Goal: Task Accomplishment & Management: Complete application form

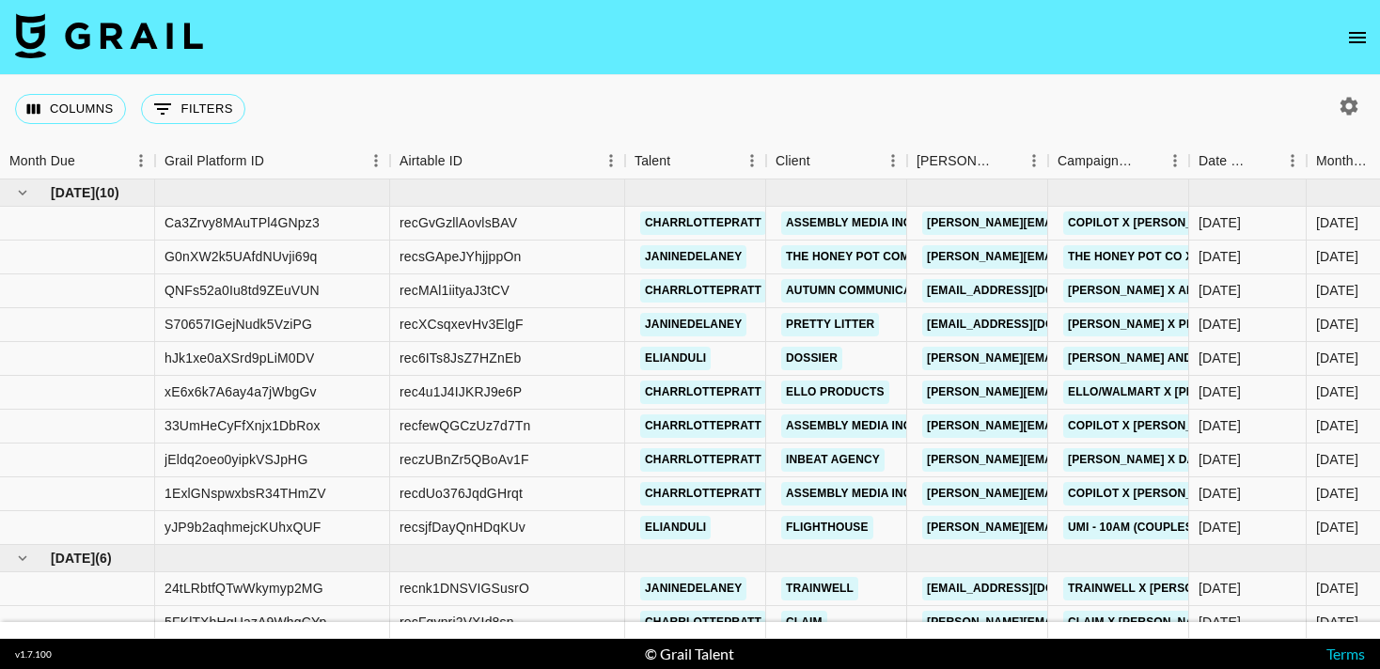
click at [1355, 33] on icon "open drawer" at bounding box center [1357, 37] width 23 height 23
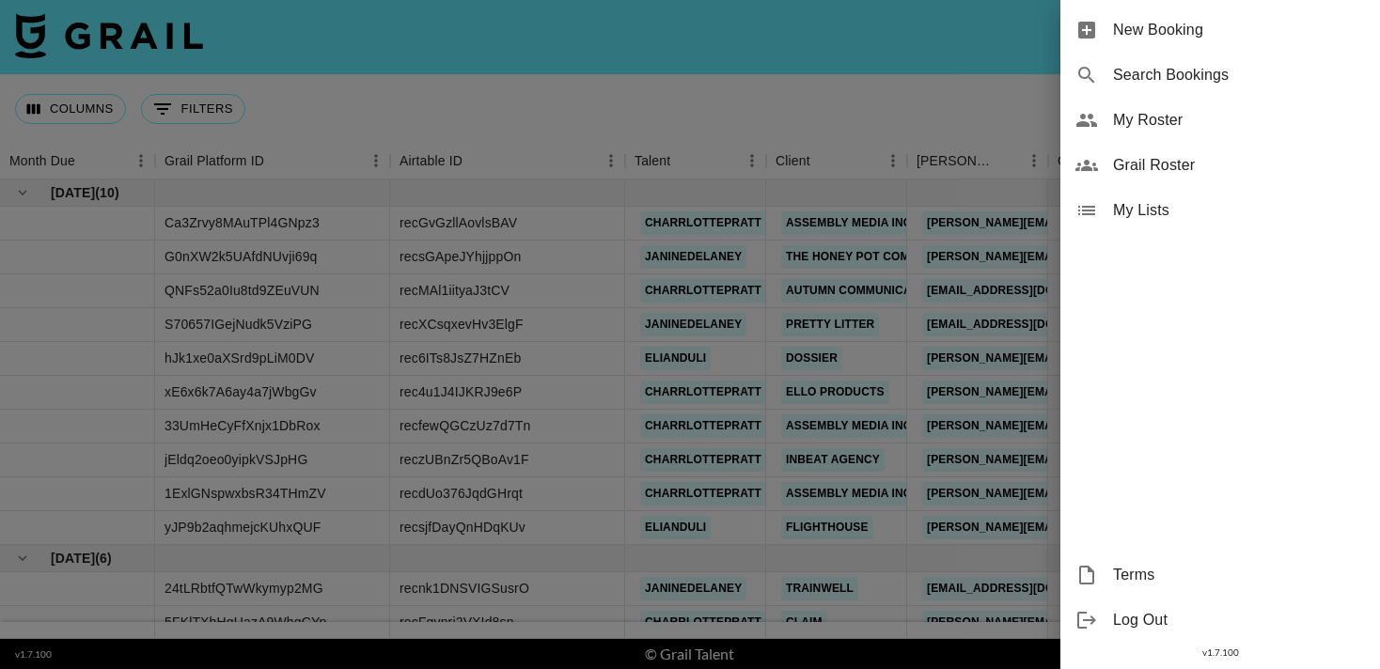
click at [1270, 34] on span "New Booking" at bounding box center [1239, 30] width 252 height 23
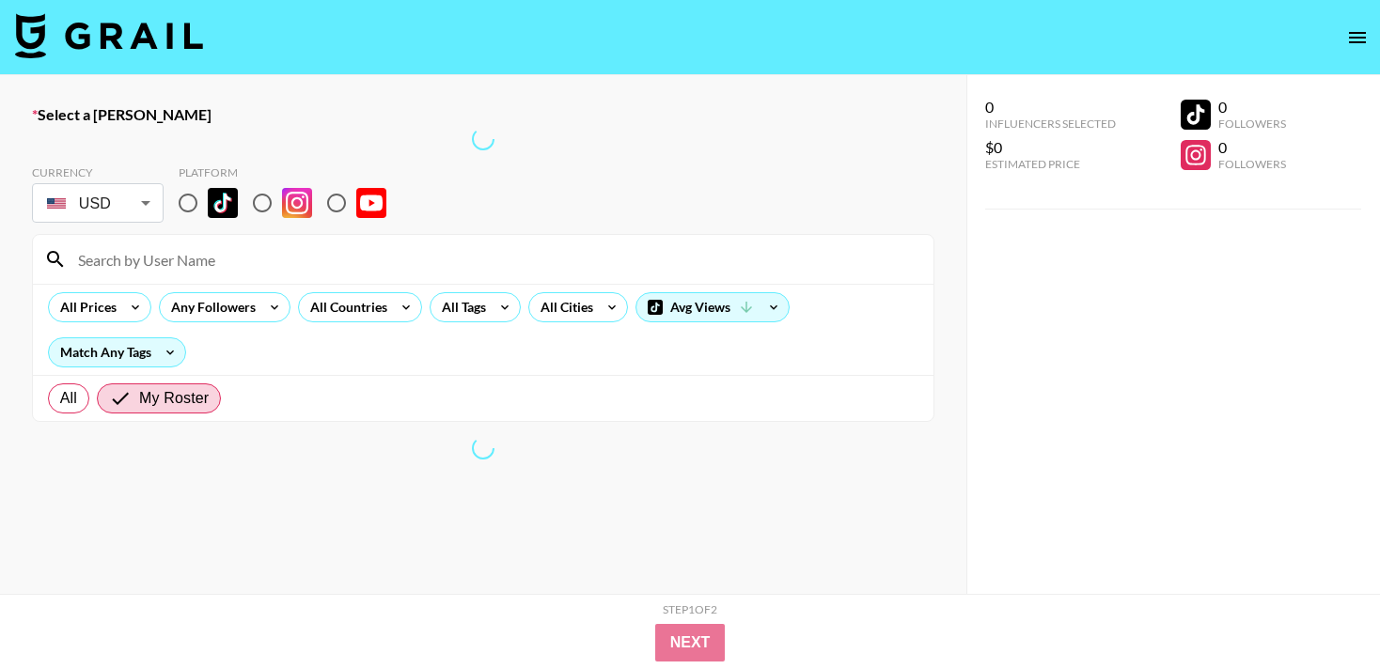
click at [261, 201] on input "radio" at bounding box center [261, 202] width 39 height 39
radio input "true"
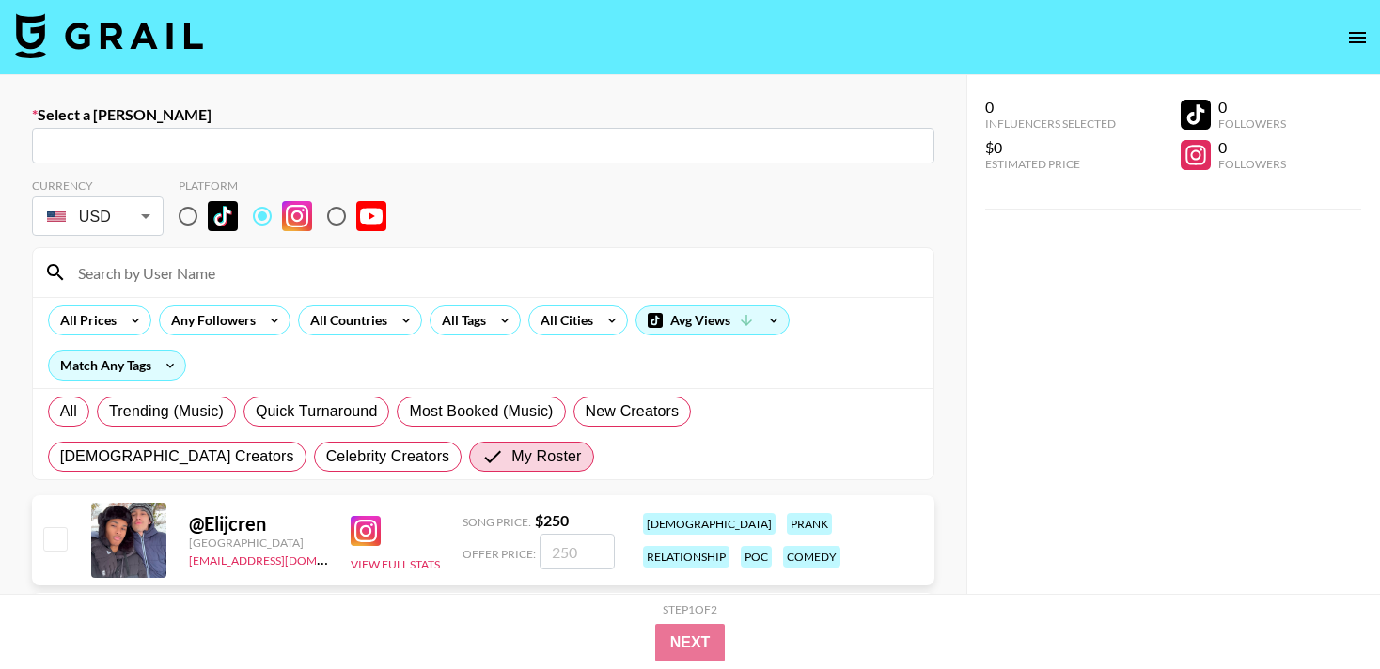
click at [243, 154] on input "text" at bounding box center [483, 146] width 880 height 22
paste input "[PERSON_NAME][EMAIL_ADDRESS][PERSON_NAME][DOMAIN_NAME]"
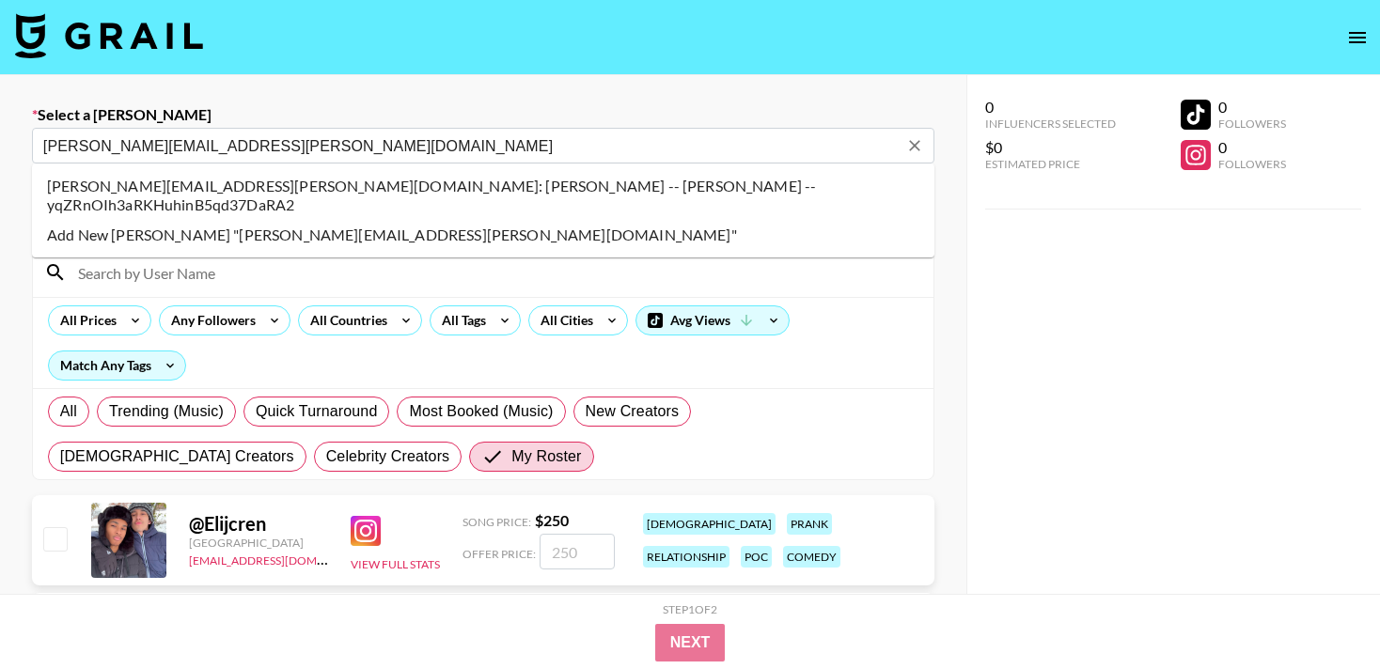
click at [97, 195] on li "amanda.celestino@marleyspoon.com: Amanda Celestino -- Marley Spoon -- yqZRnOIh3…" at bounding box center [483, 195] width 902 height 49
type input "amanda.celestino@marleyspoon.com: Amanda Celestino -- Marley Spoon -- yqZRnOIh3…"
click at [92, 184] on div "Currency" at bounding box center [98, 186] width 132 height 14
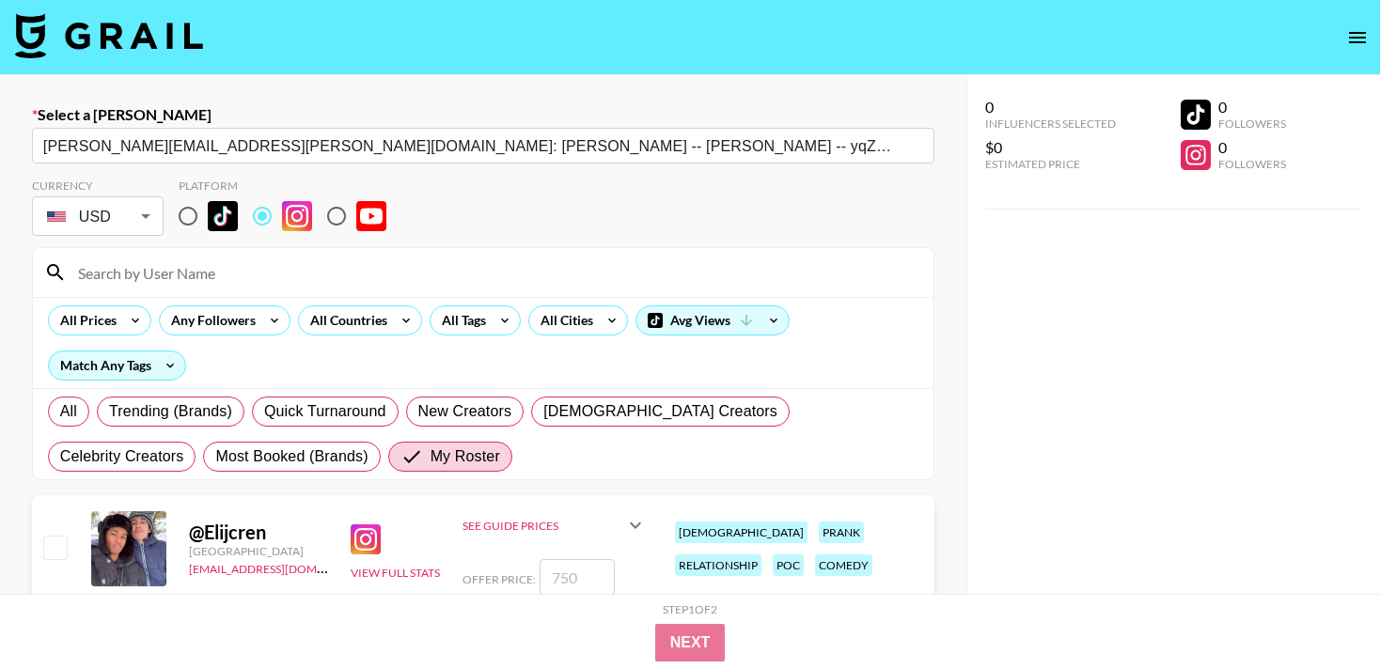
click at [275, 273] on input at bounding box center [494, 273] width 855 height 30
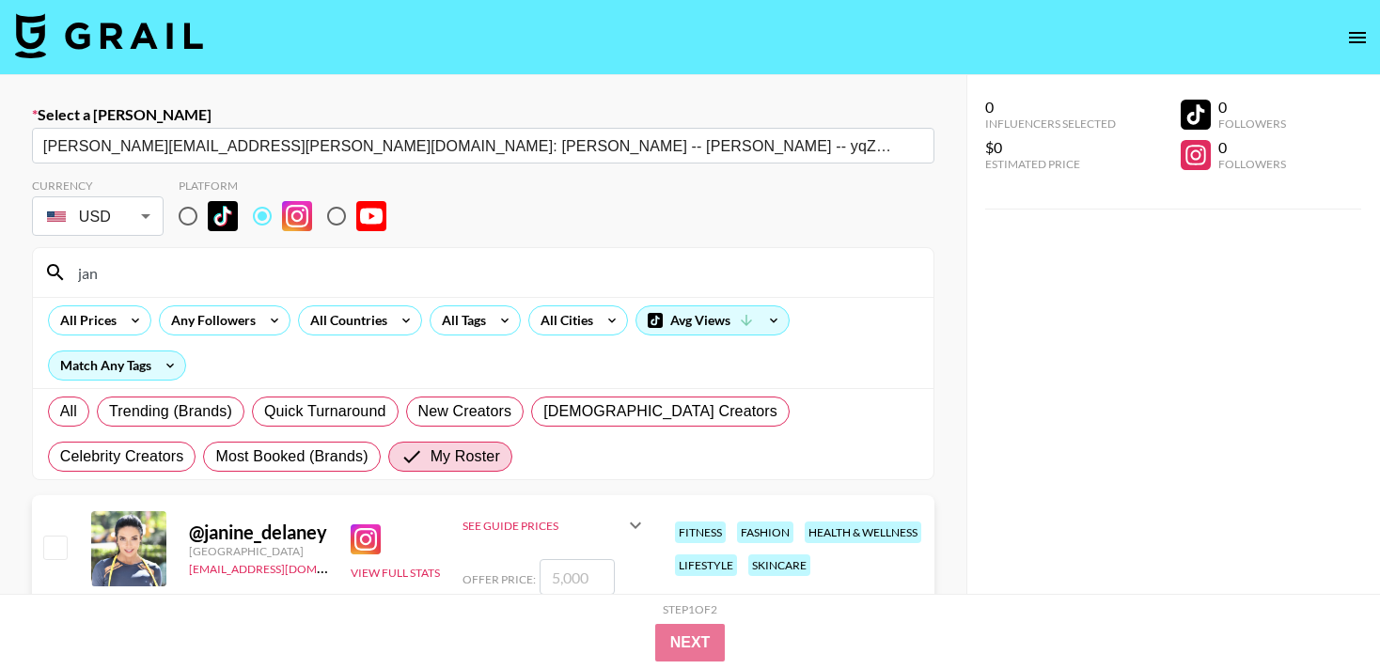
type input "jan"
click at [55, 544] on input "checkbox" at bounding box center [54, 547] width 23 height 23
checkbox input "true"
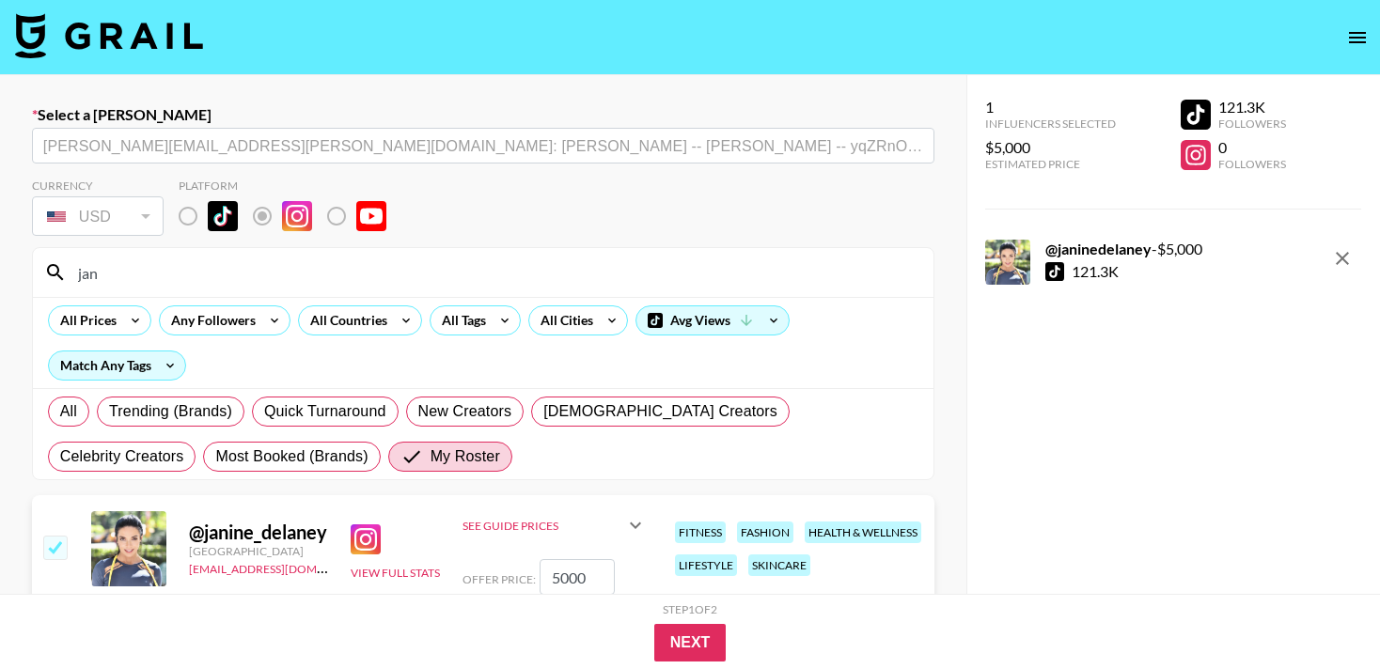
drag, startPoint x: 607, startPoint y: 576, endPoint x: 515, endPoint y: 575, distance: 92.1
click at [515, 575] on div "Offer Price: 5000" at bounding box center [554, 577] width 184 height 36
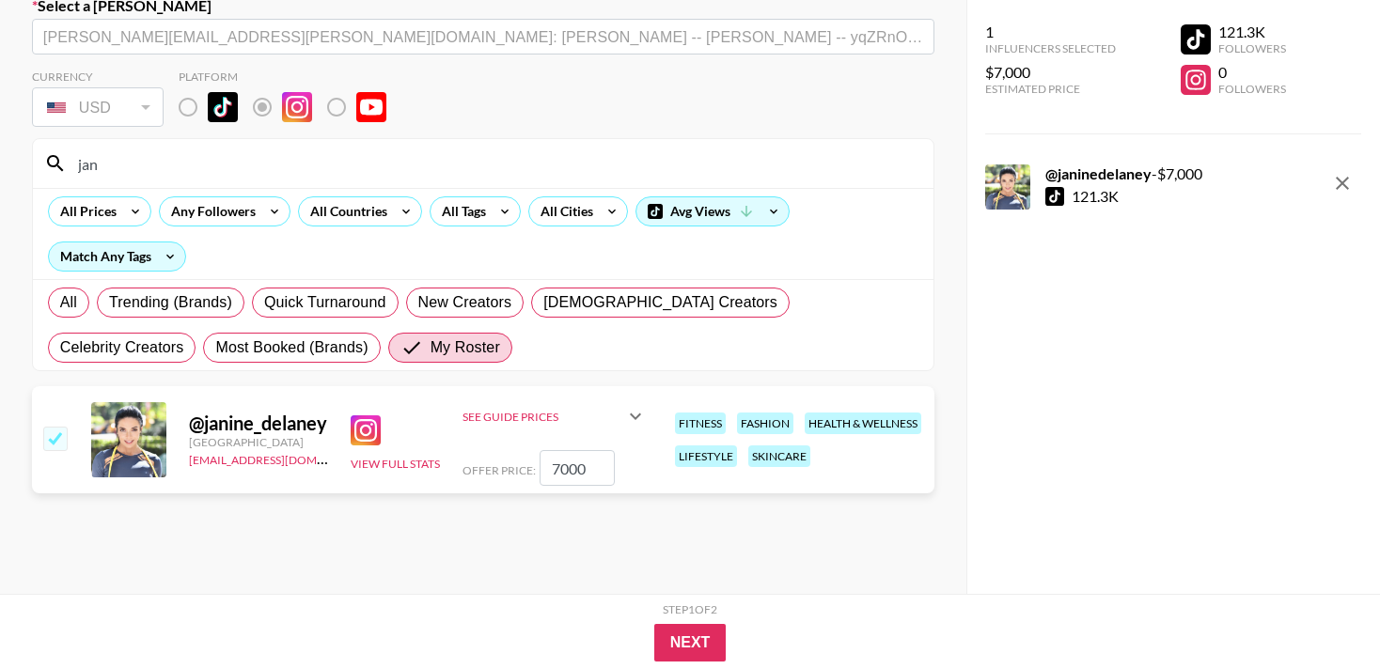
scroll to position [110, 0]
type input "7000"
click at [693, 635] on button "Next" at bounding box center [690, 643] width 72 height 38
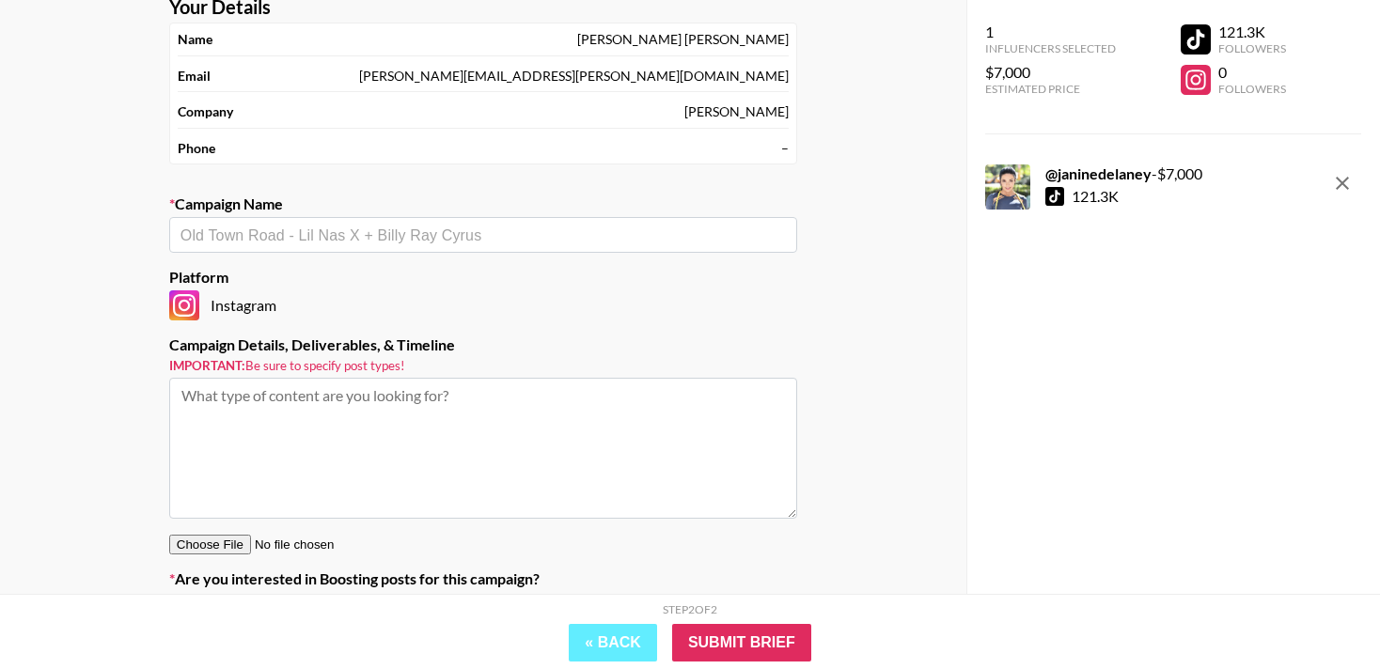
click at [264, 251] on div "​" at bounding box center [483, 235] width 628 height 36
click at [370, 273] on li "Add New Campaign: "Marley Spoon x Janine Delaney"" at bounding box center [483, 275] width 628 height 30
type input "[PERSON_NAME] Spoon x [PERSON_NAME]"
click at [359, 404] on textarea at bounding box center [483, 448] width 628 height 141
paste textarea "Brand: Marley Spoon (Meal Kit + Balance ready to heat meals) Live dates: Mid Oc…"
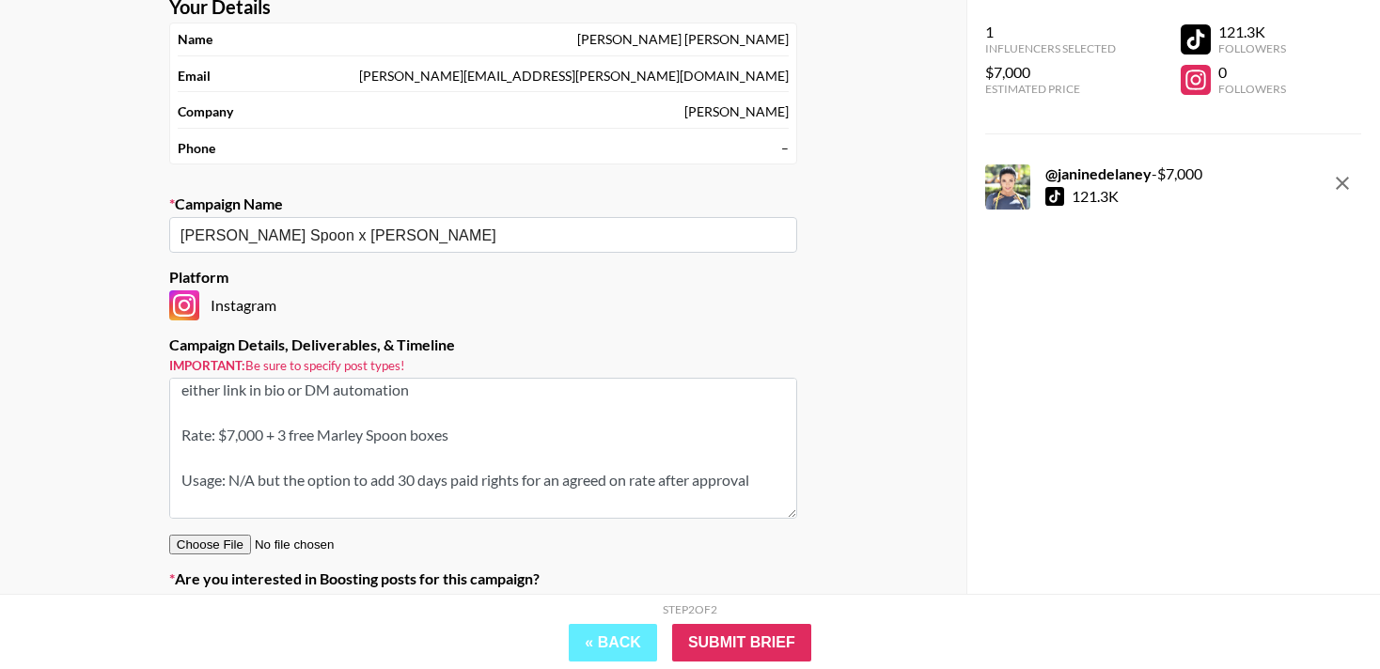
scroll to position [143, 0]
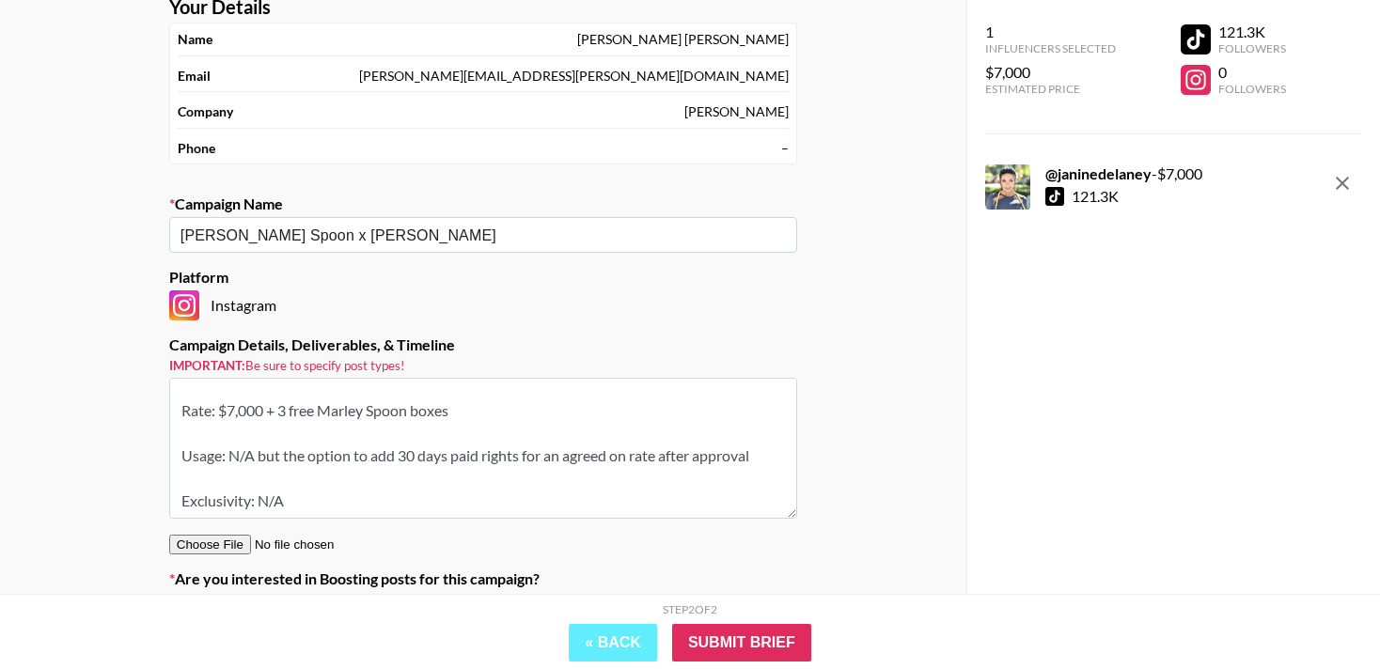
click at [385, 488] on textarea "Brand: Marley Spoon (Meal Kit + Balance ready to heat meals) Live dates: Mid Oc…" at bounding box center [483, 448] width 628 height 141
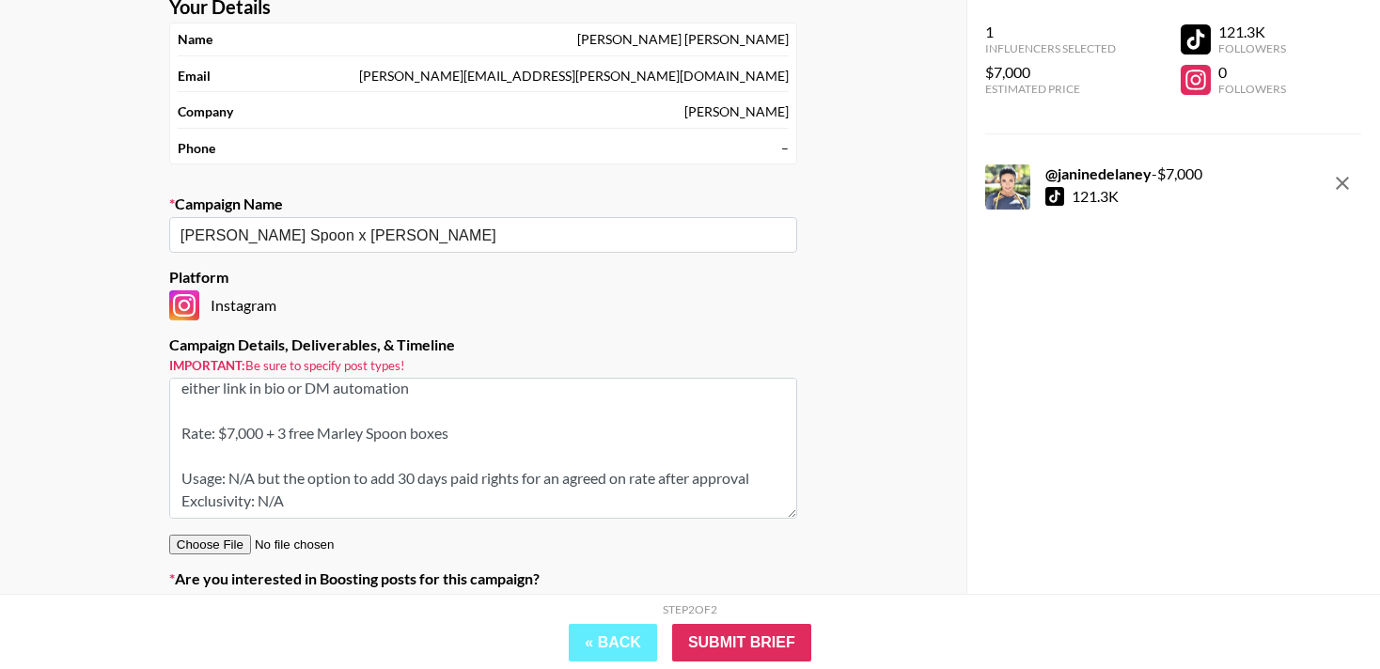
click at [382, 462] on textarea "Brand: Marley Spoon (Meal Kit + Balance ready to heat meals) Live dates: Mid Oc…" at bounding box center [483, 448] width 628 height 141
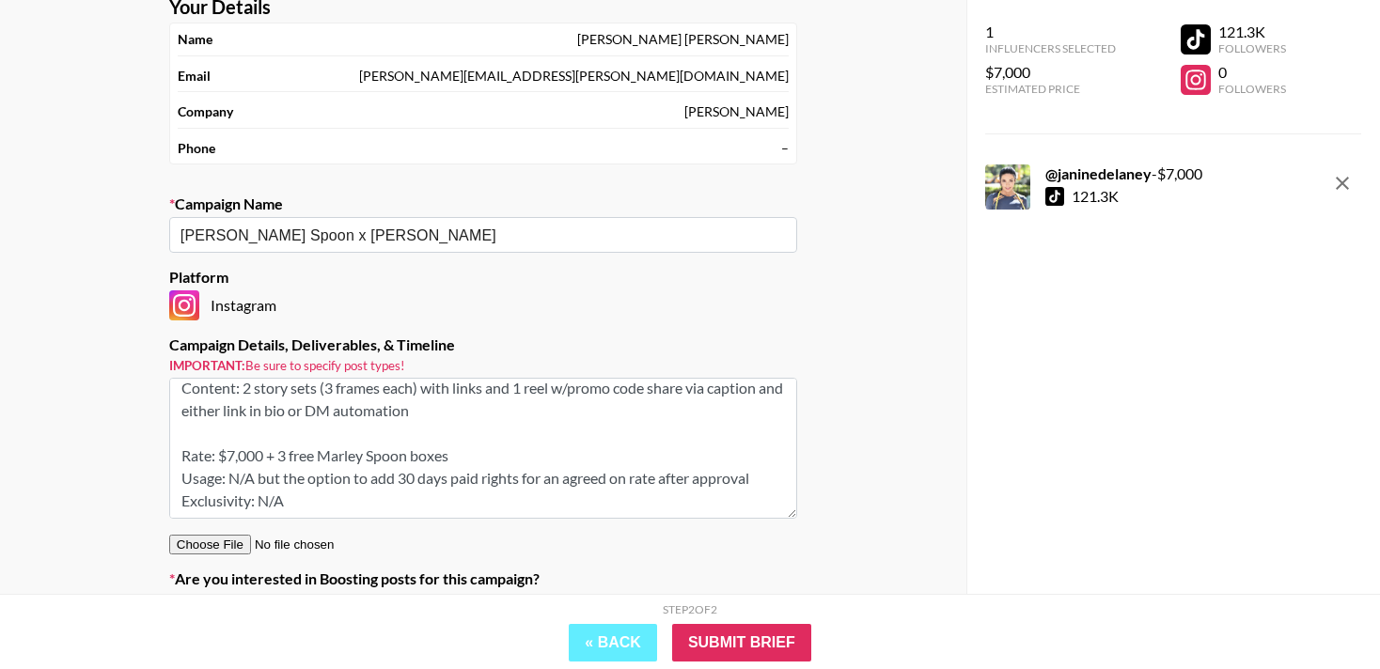
click at [392, 437] on textarea "Brand: Marley Spoon (Meal Kit + Balance ready to heat meals) Live dates: Mid Oc…" at bounding box center [483, 448] width 628 height 141
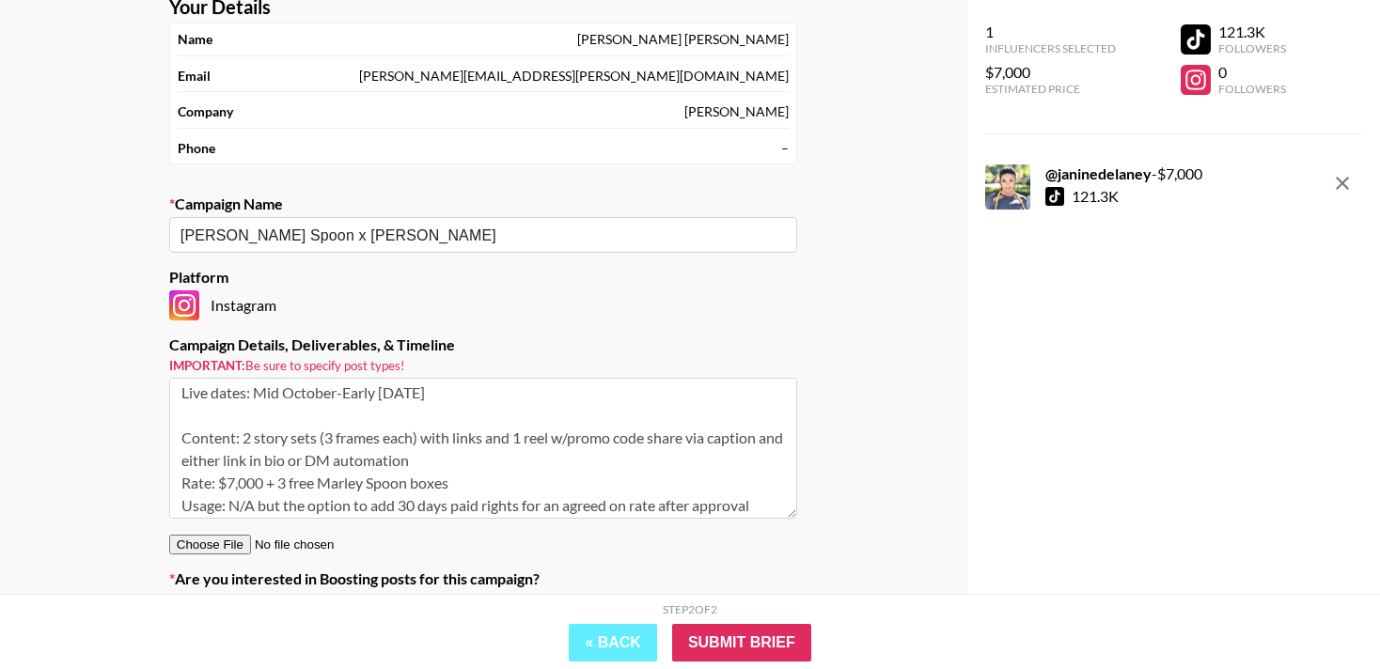
scroll to position [34, 0]
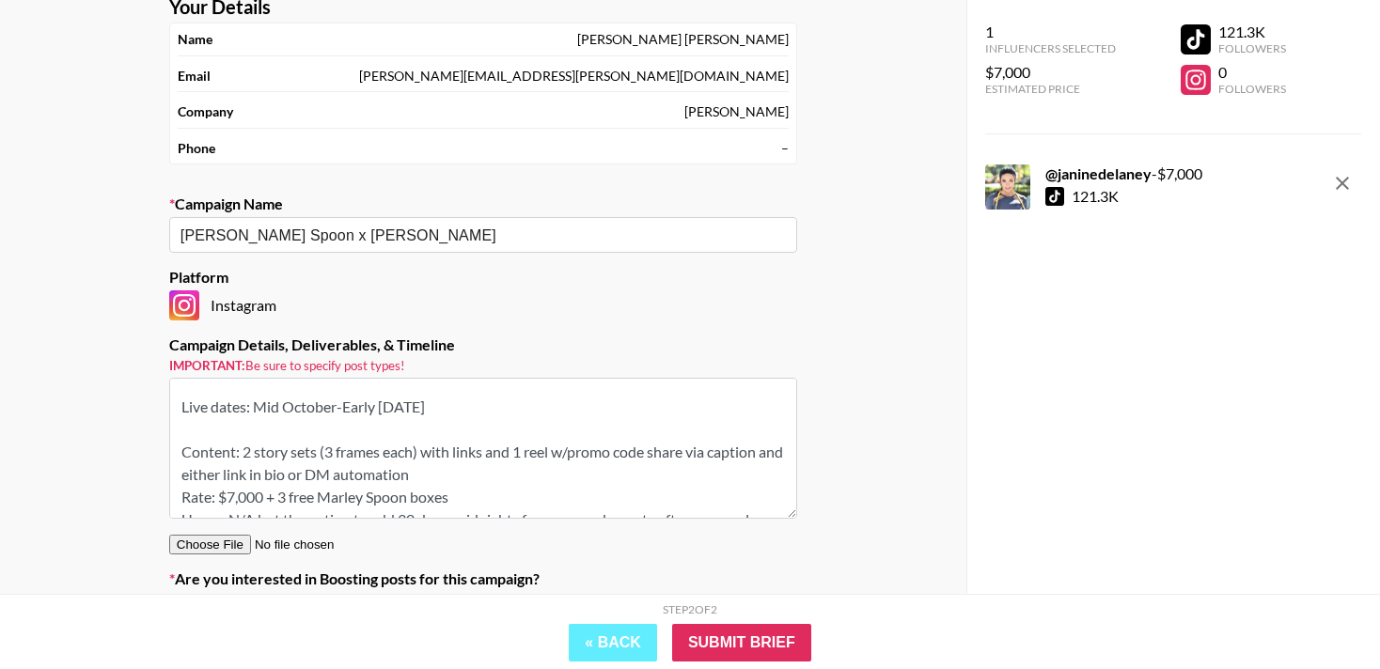
click at [383, 443] on textarea "Brand: Marley Spoon (Meal Kit + Balance ready to heat meals) Live dates: Mid Oc…" at bounding box center [483, 448] width 628 height 141
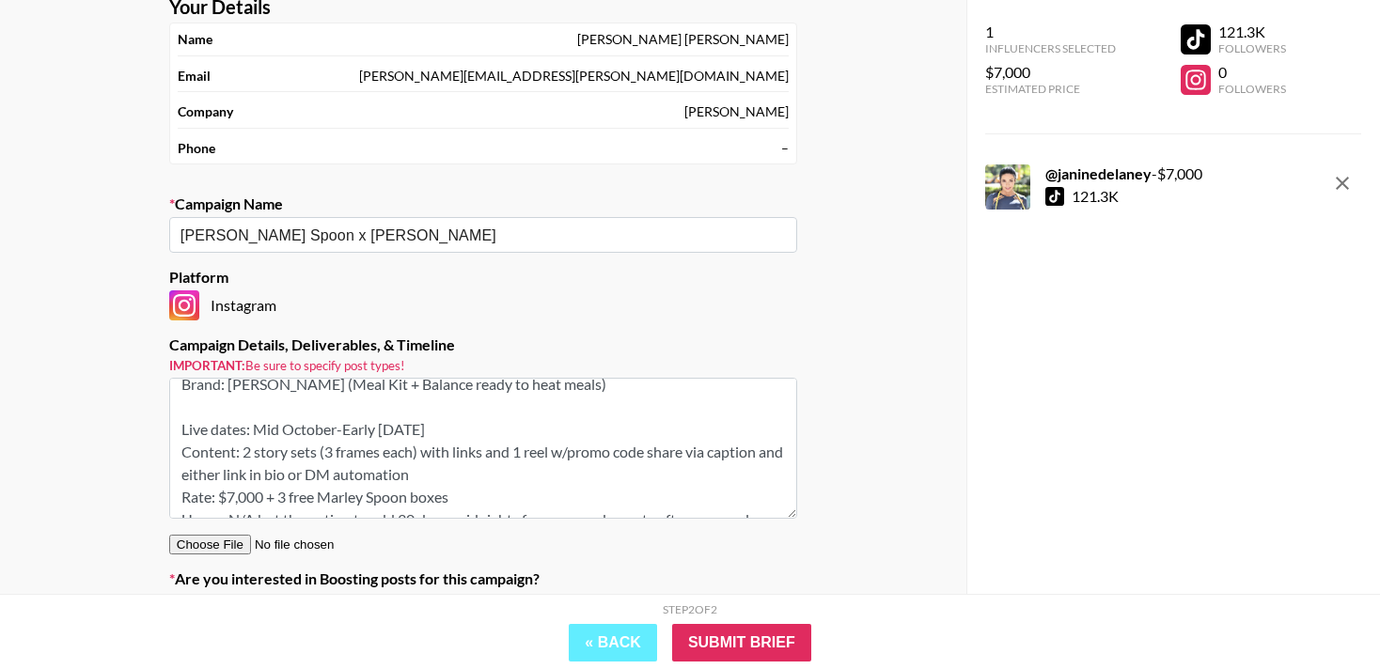
scroll to position [0, 0]
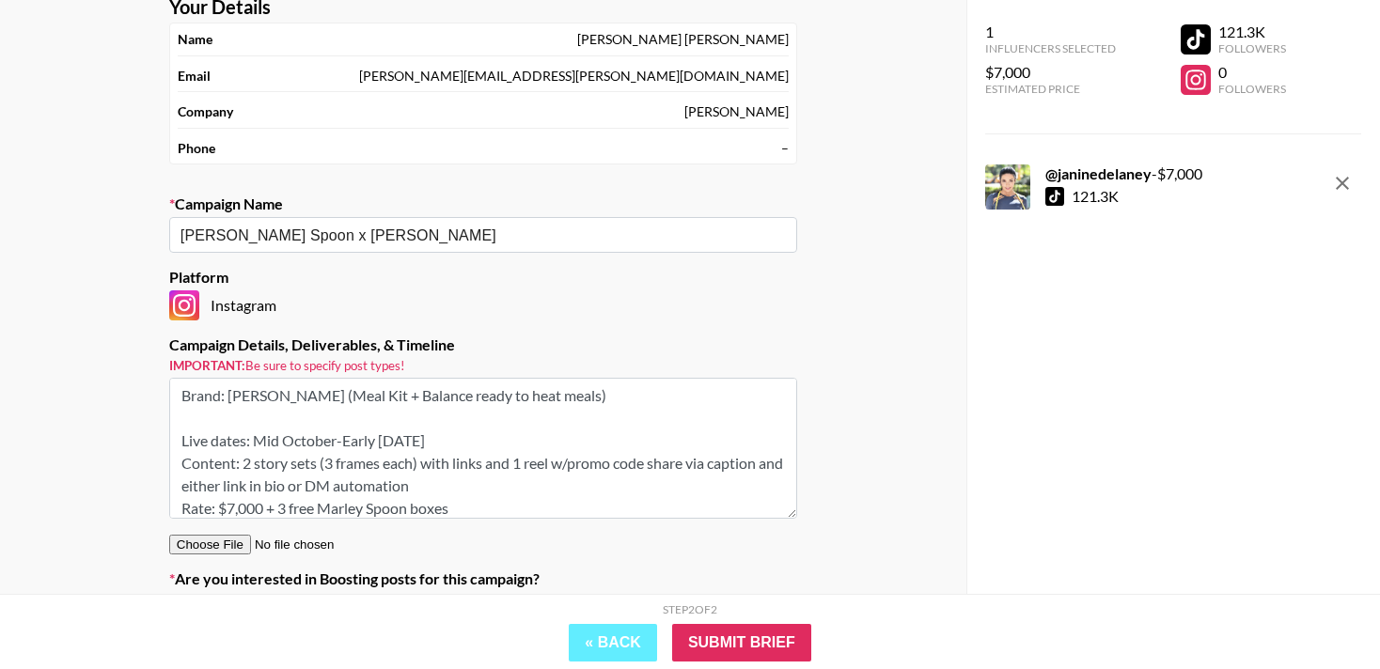
click at [382, 417] on textarea "Brand: Marley Spoon (Meal Kit + Balance ready to heat meals) Live dates: Mid Oc…" at bounding box center [483, 448] width 628 height 141
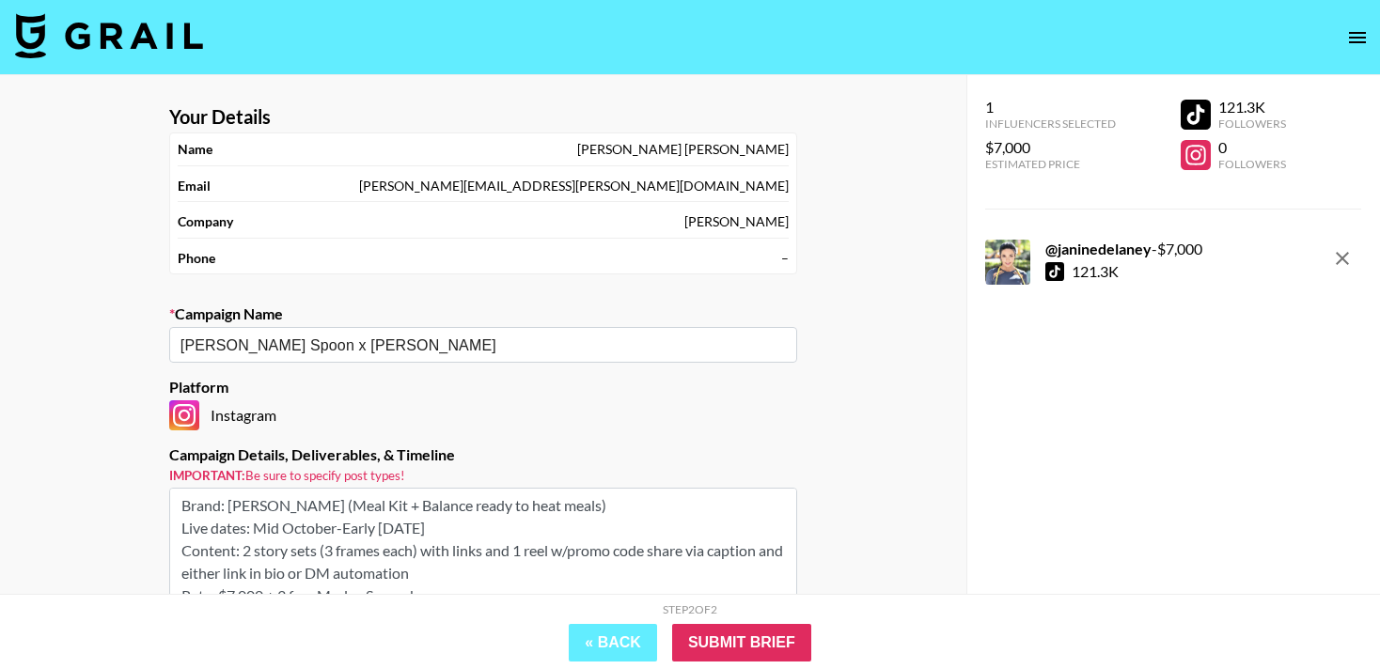
scroll to position [202, 0]
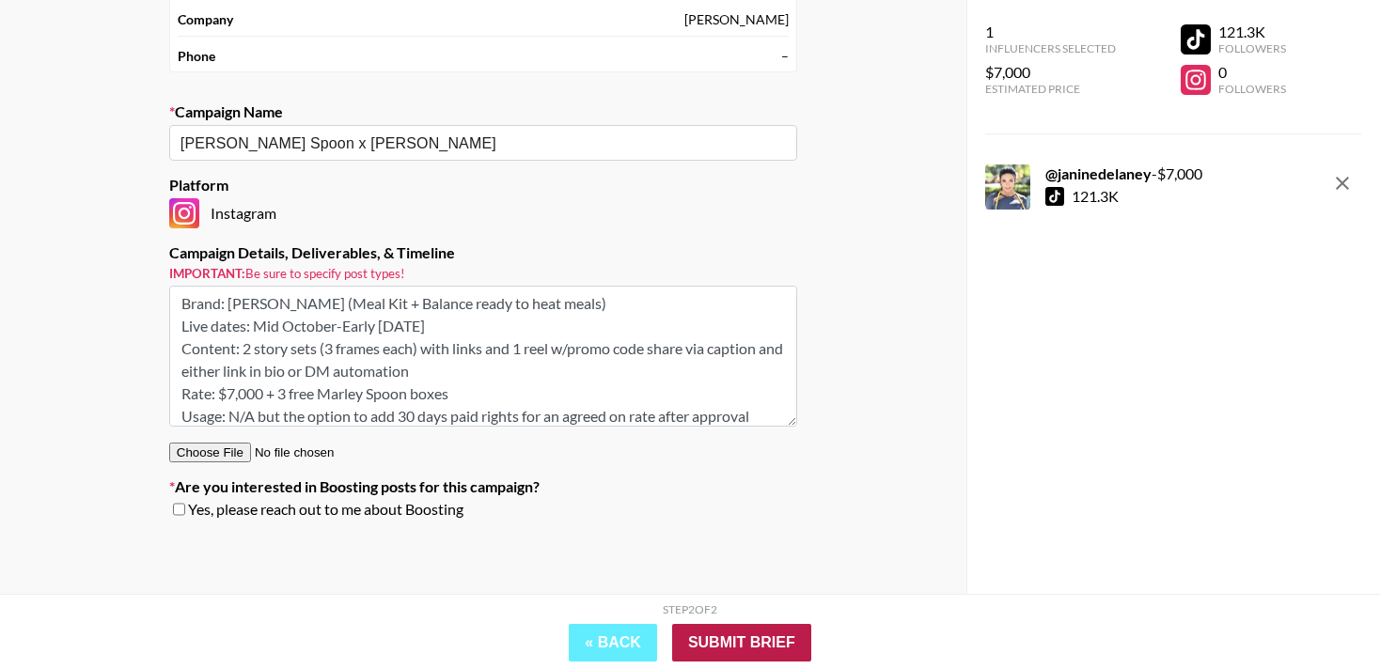
type textarea "Brand: Marley Spoon (Meal Kit + Balance ready to heat meals) Live dates: Mid Oc…"
click at [696, 646] on input "Submit Brief" at bounding box center [741, 643] width 139 height 38
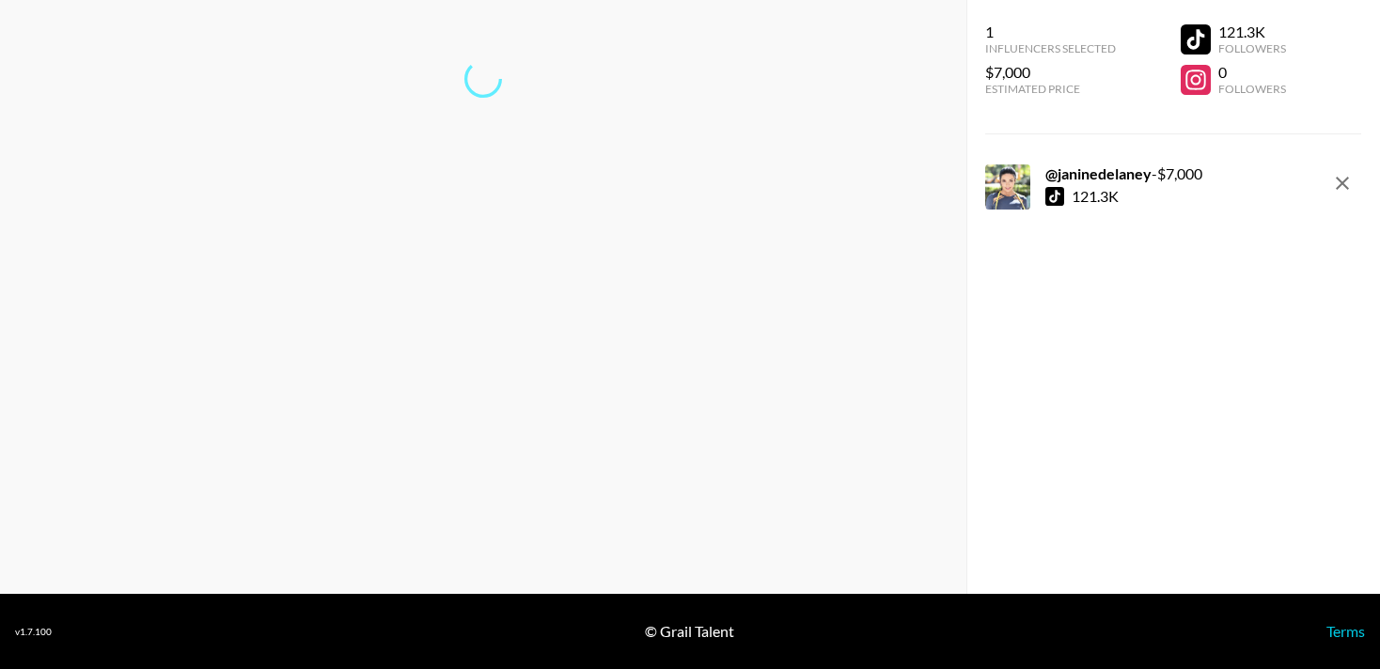
scroll to position [75, 0]
click at [485, 139] on link "Return to dashboard..." at bounding box center [483, 141] width 143 height 18
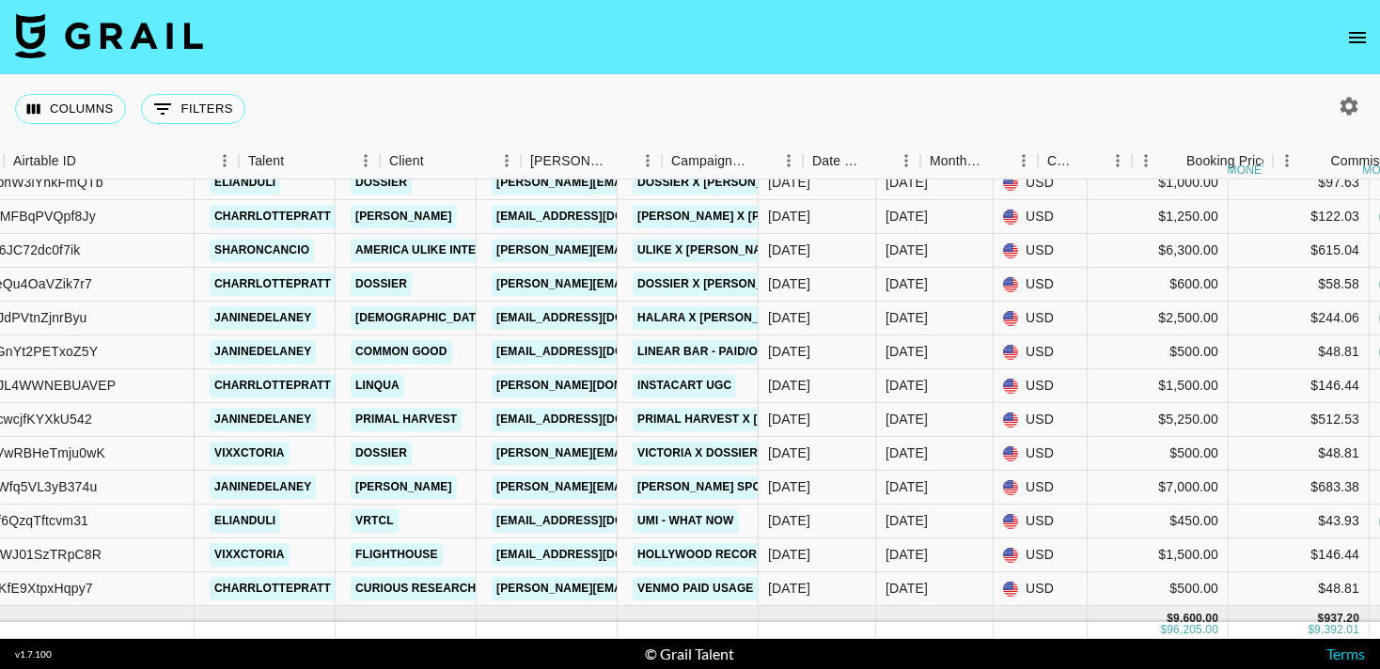
scroll to position [866, 538]
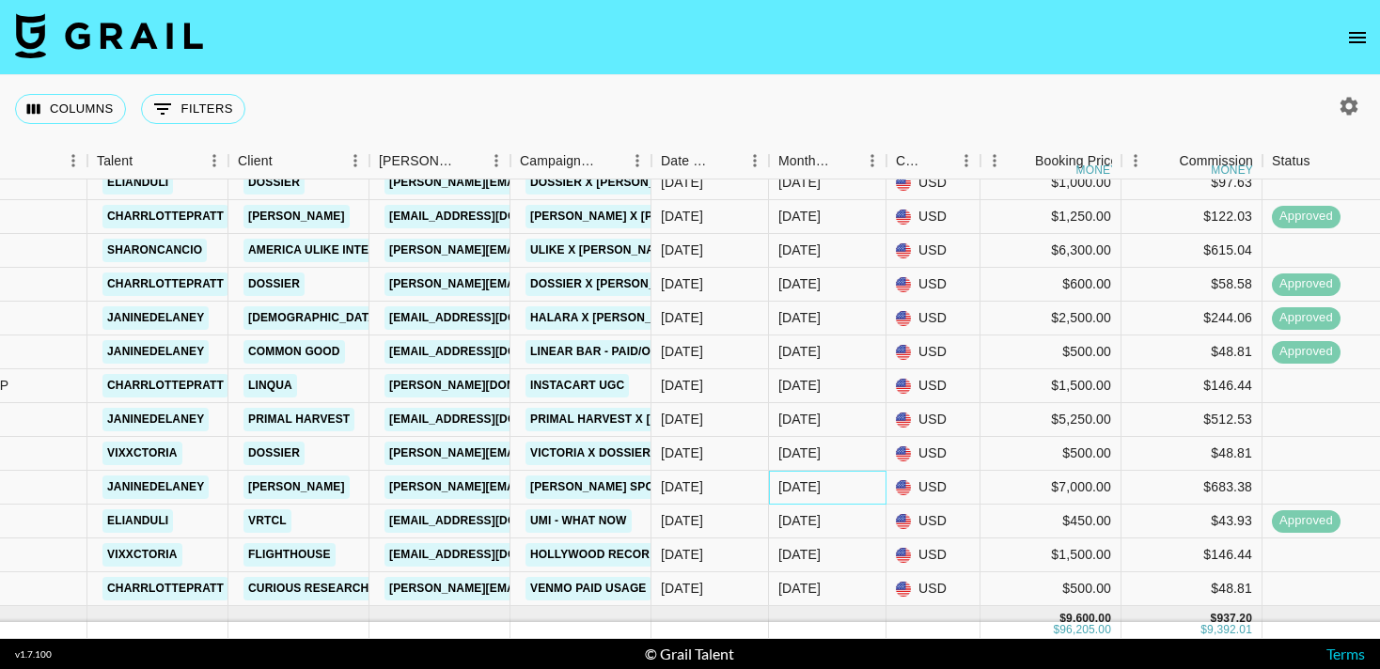
click at [857, 489] on div "[DATE]" at bounding box center [827, 488] width 117 height 34
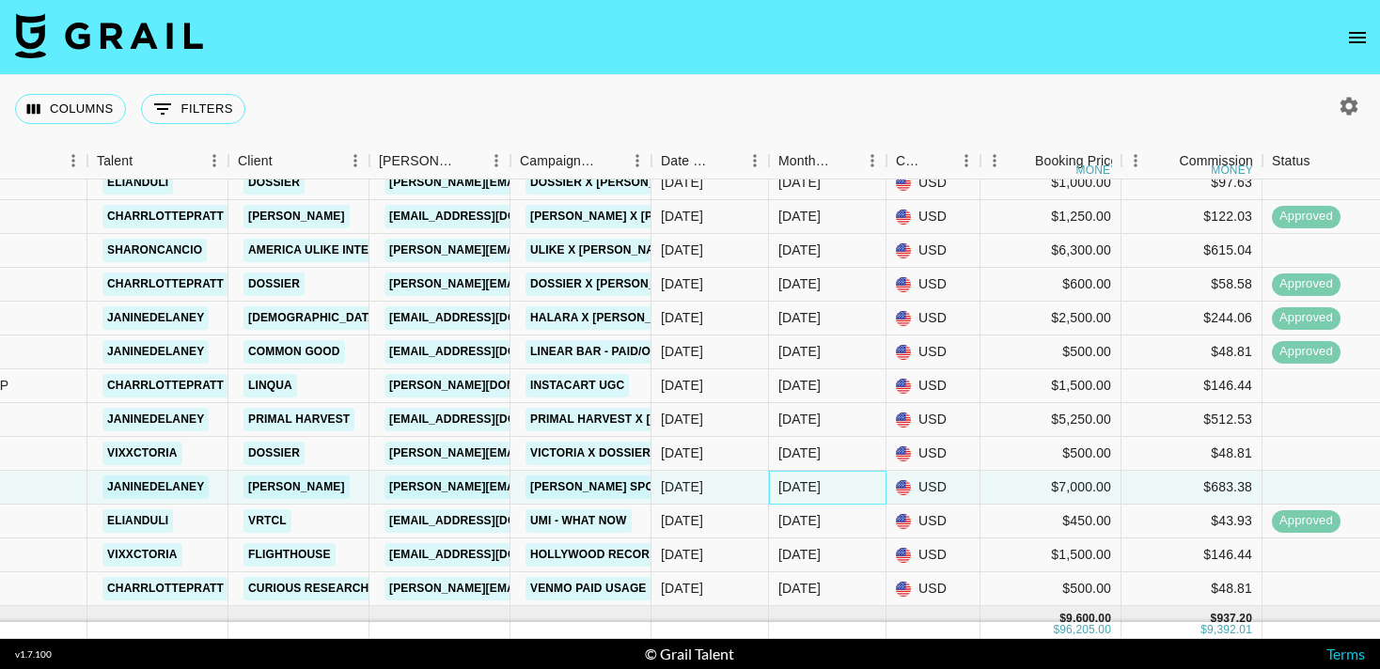
click at [857, 489] on div "[DATE]" at bounding box center [827, 488] width 117 height 34
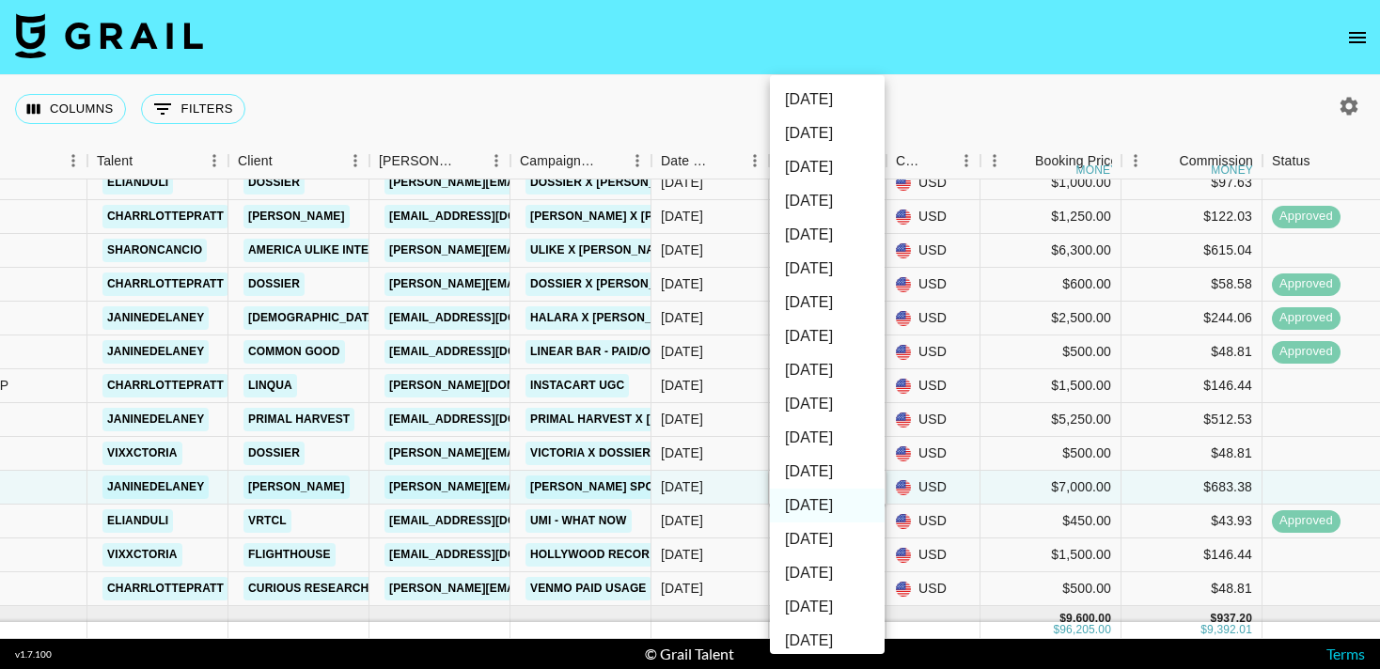
click at [839, 461] on li "[DATE]" at bounding box center [827, 472] width 115 height 34
type input "[DATE]"
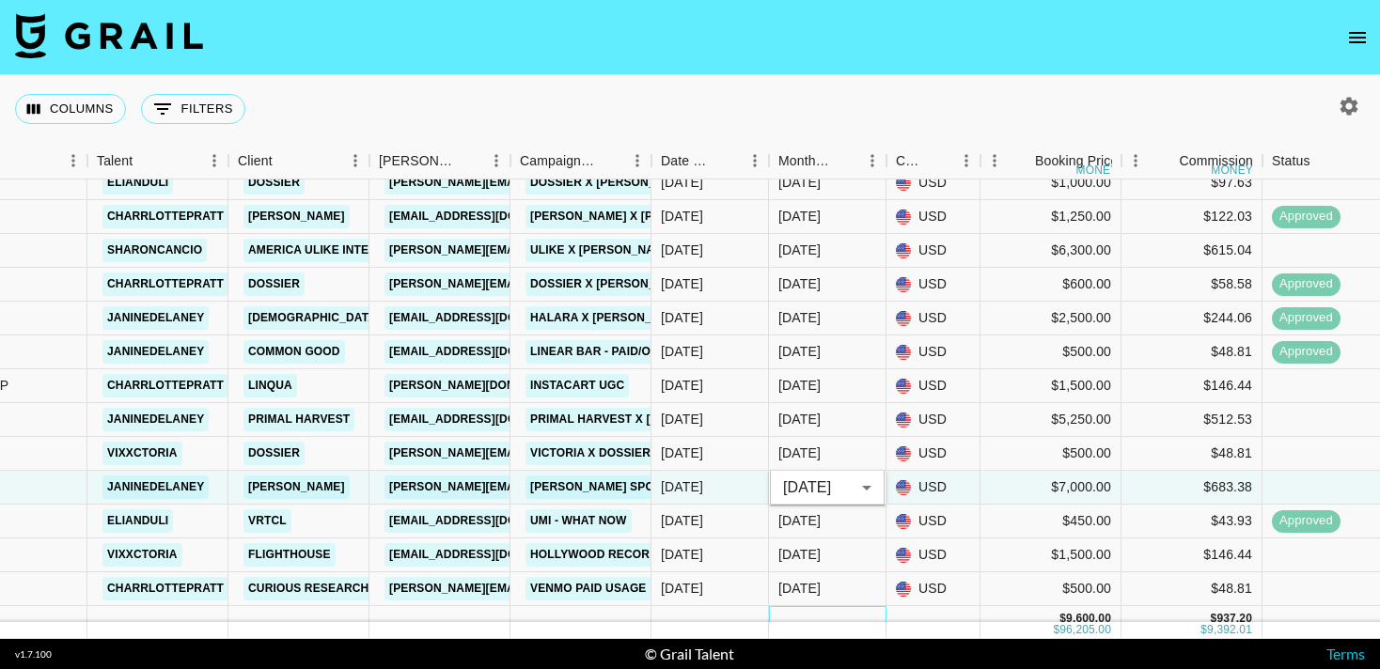
click at [864, 612] on div at bounding box center [827, 619] width 117 height 27
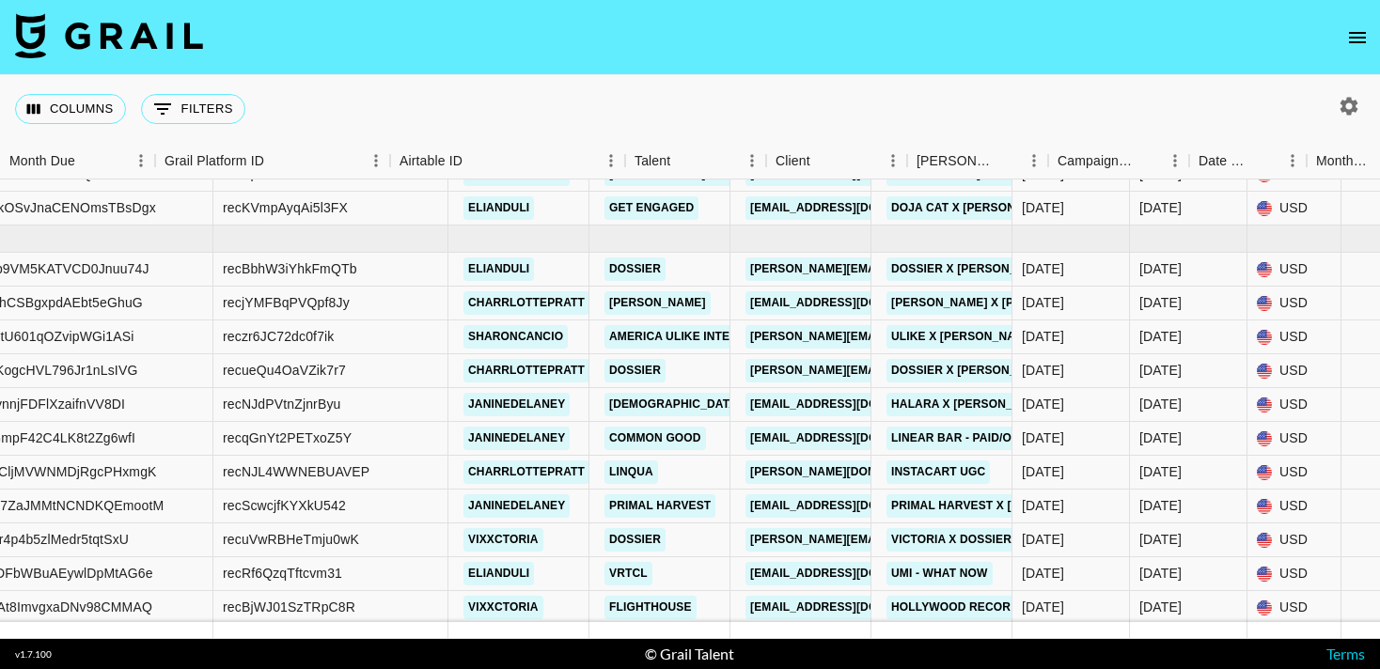
scroll to position [780, 0]
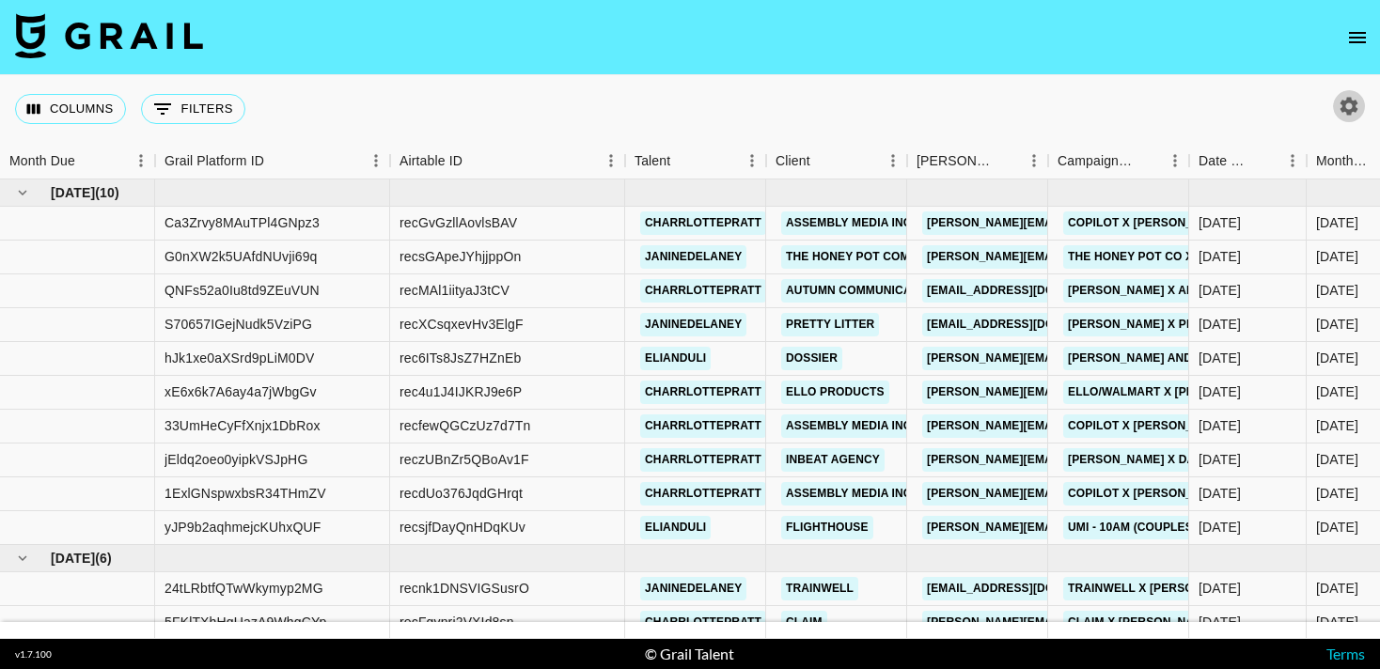
click at [1355, 113] on icon "button" at bounding box center [1348, 106] width 23 height 23
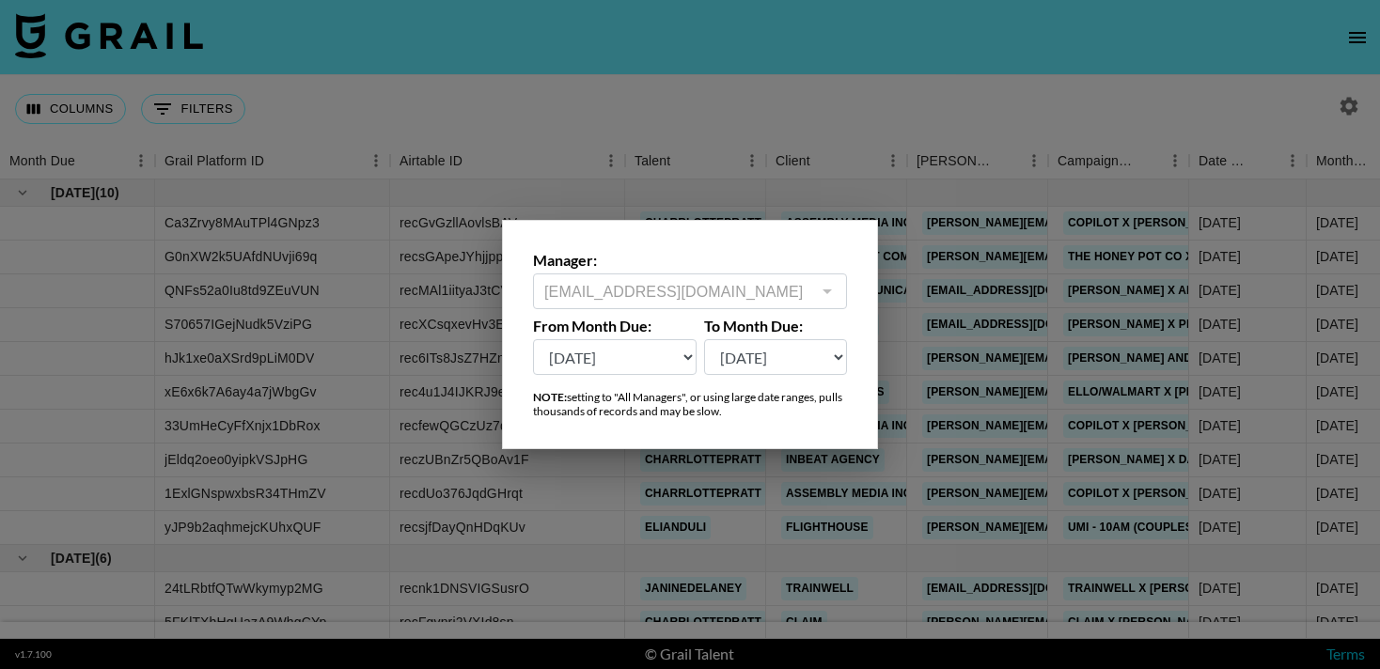
click at [647, 347] on select "Sep '26 Aug '26 Jul '26 Jun '26 May '26 Apr '26 Mar '26 Feb '26 Jan '26 Dec '25…" at bounding box center [615, 357] width 164 height 36
select select "Jan '25"
click at [533, 339] on select "Sep '26 Aug '26 Jul '26 Jun '26 May '26 Apr '26 Mar '26 Feb '26 Jan '26 Dec '25…" at bounding box center [615, 357] width 164 height 36
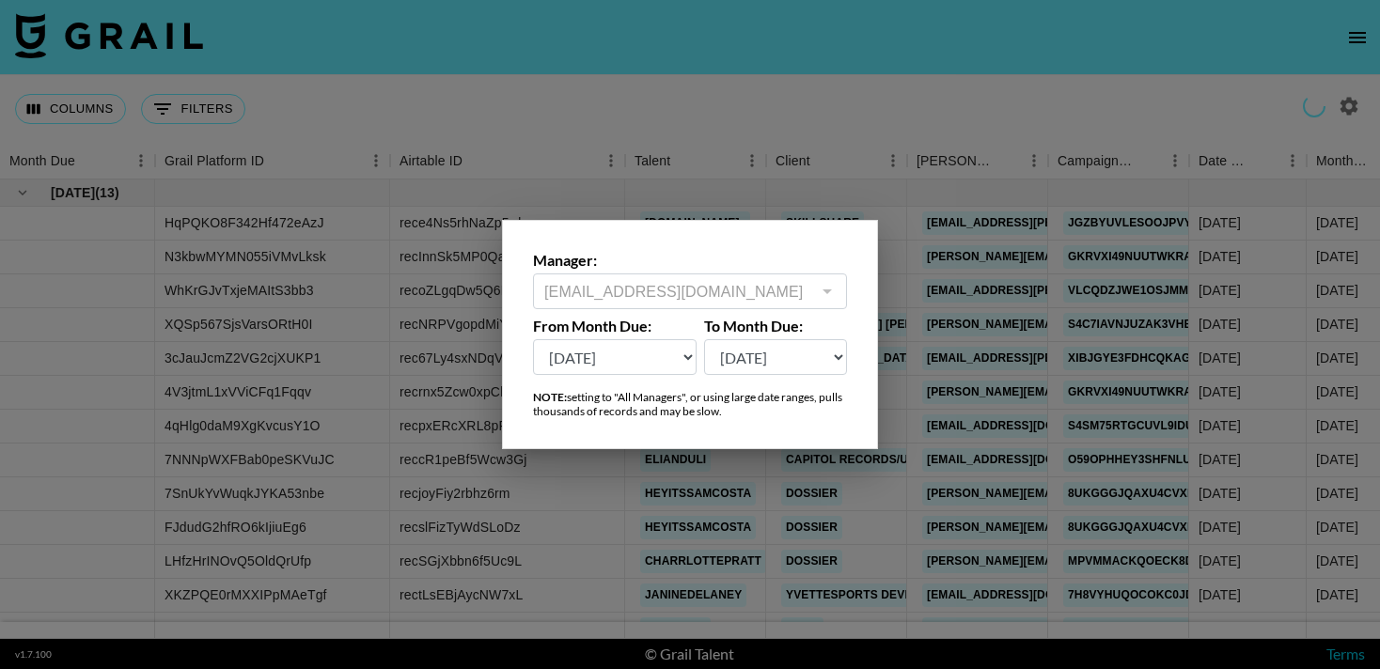
click at [192, 108] on div at bounding box center [690, 334] width 1380 height 669
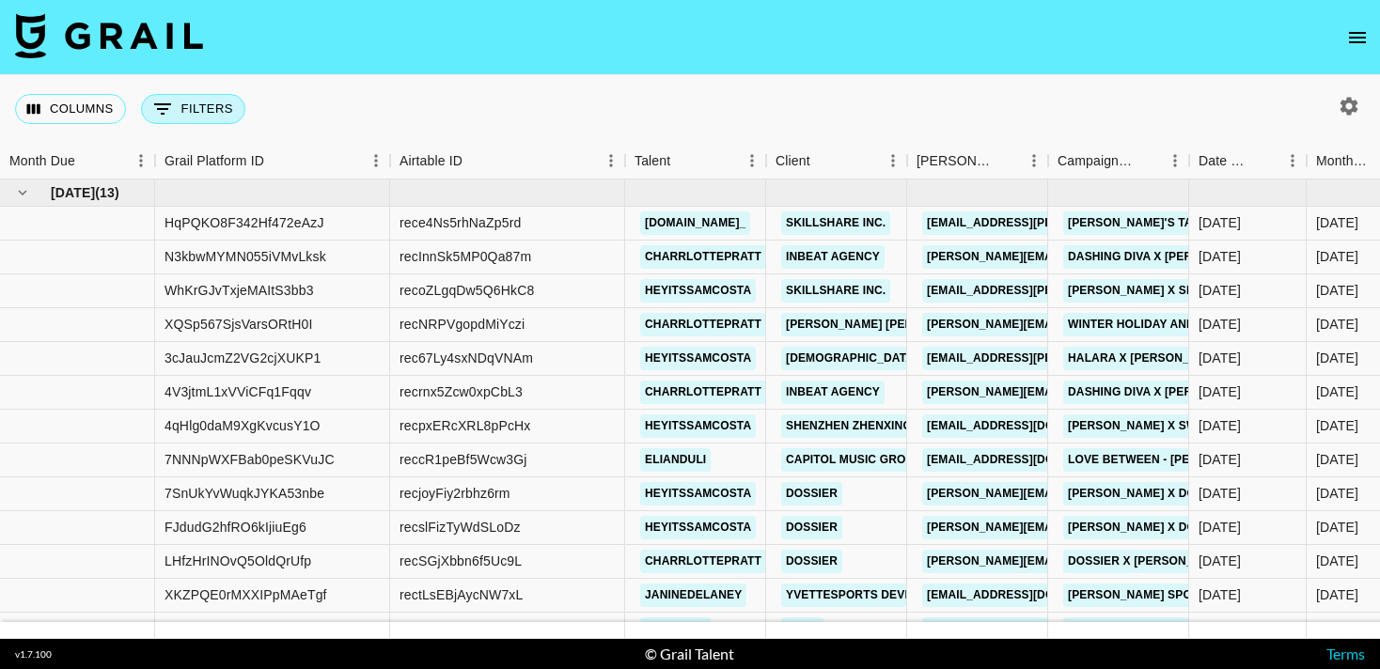
click at [200, 109] on button "0 Filters" at bounding box center [193, 109] width 104 height 30
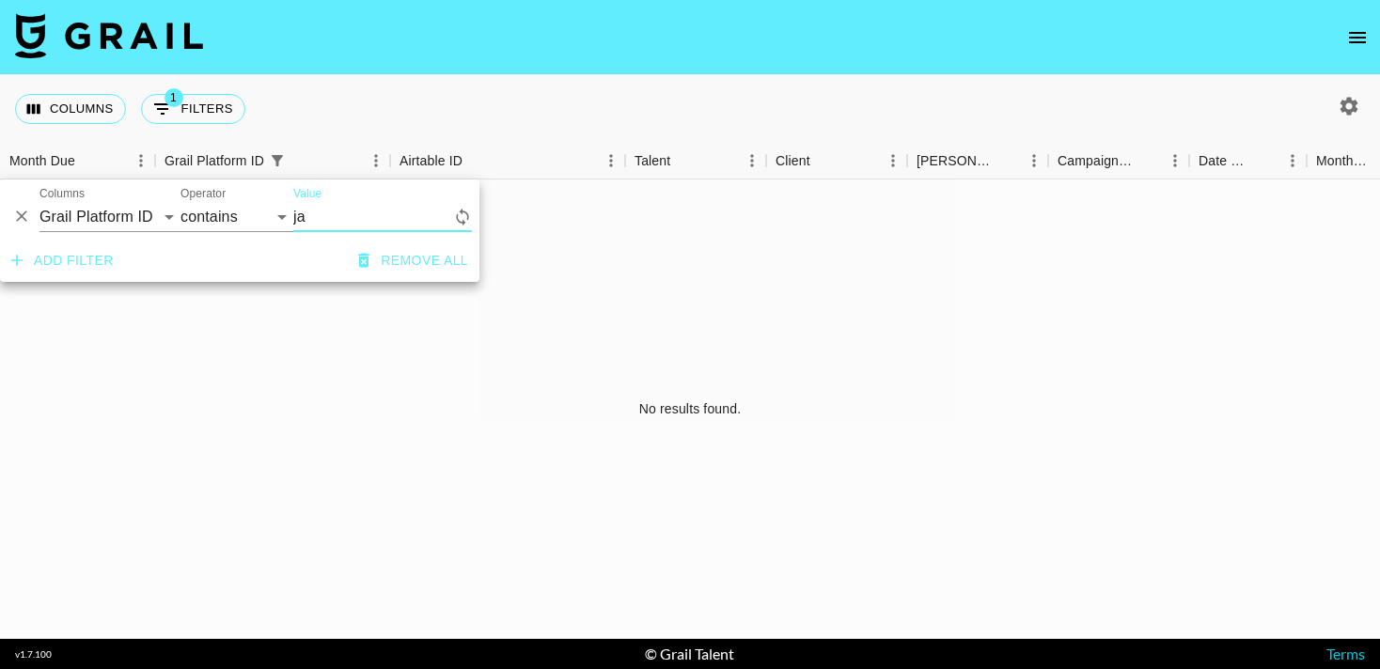
type input "j"
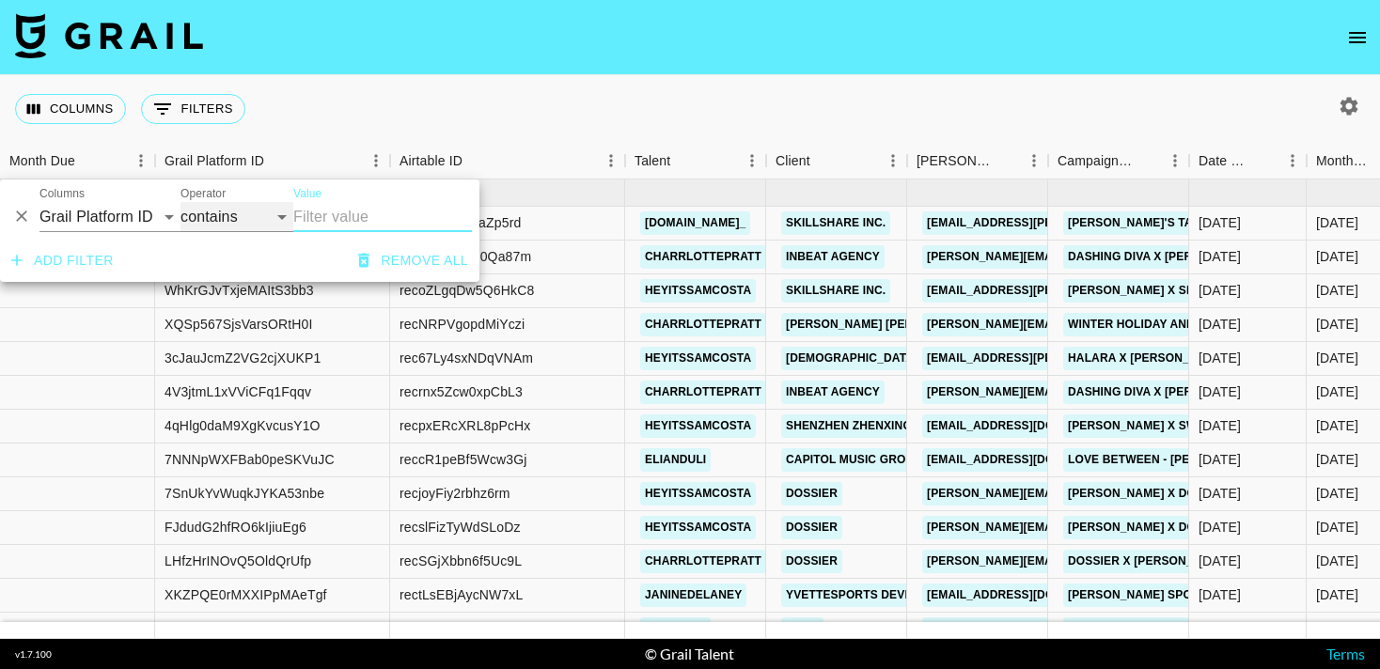
click at [261, 219] on select "contains equals starts with ends with is empty is not empty is any of" at bounding box center [236, 217] width 113 height 30
click at [158, 211] on select "Grail Platform ID Airtable ID Talent Manager Client Booker Campaign (Type) Date…" at bounding box center [109, 217] width 141 height 30
select select "talentName"
click at [39, 202] on select "Grail Platform ID Airtable ID Talent Manager Client Booker Campaign (Type) Date…" at bounding box center [109, 217] width 141 height 30
click at [314, 216] on input "Value" at bounding box center [382, 217] width 179 height 30
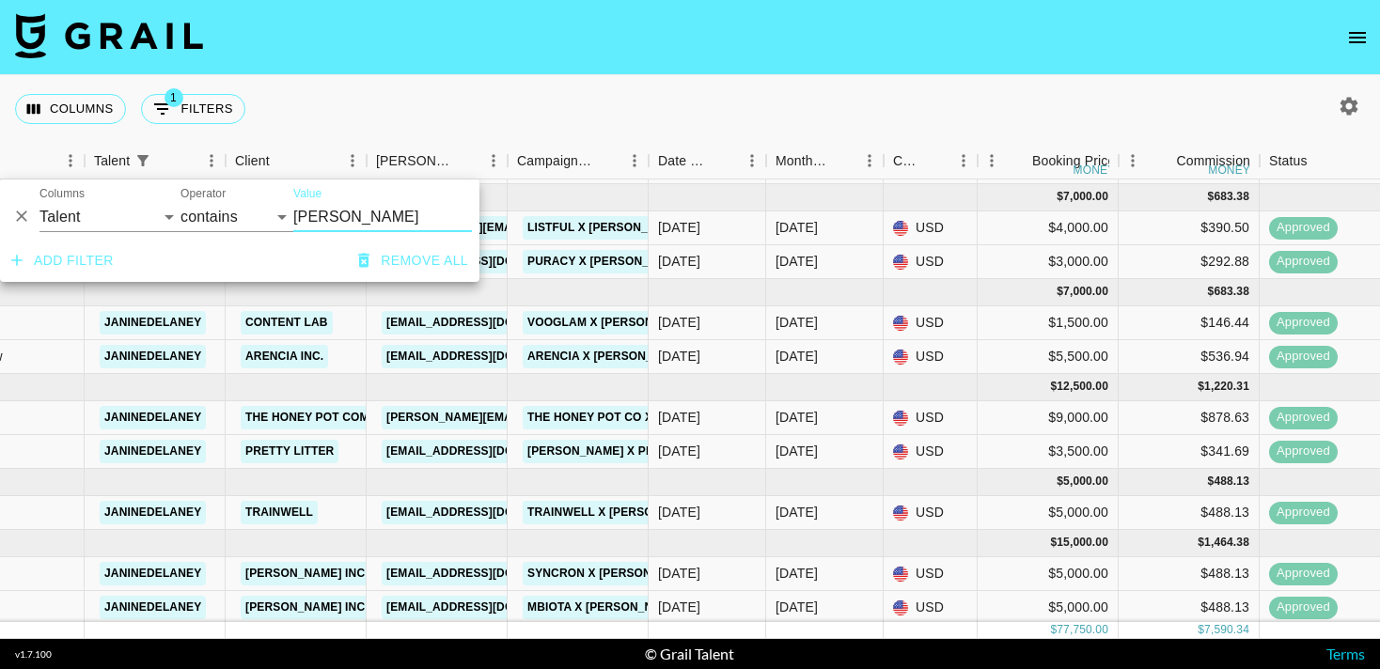
scroll to position [0, 540]
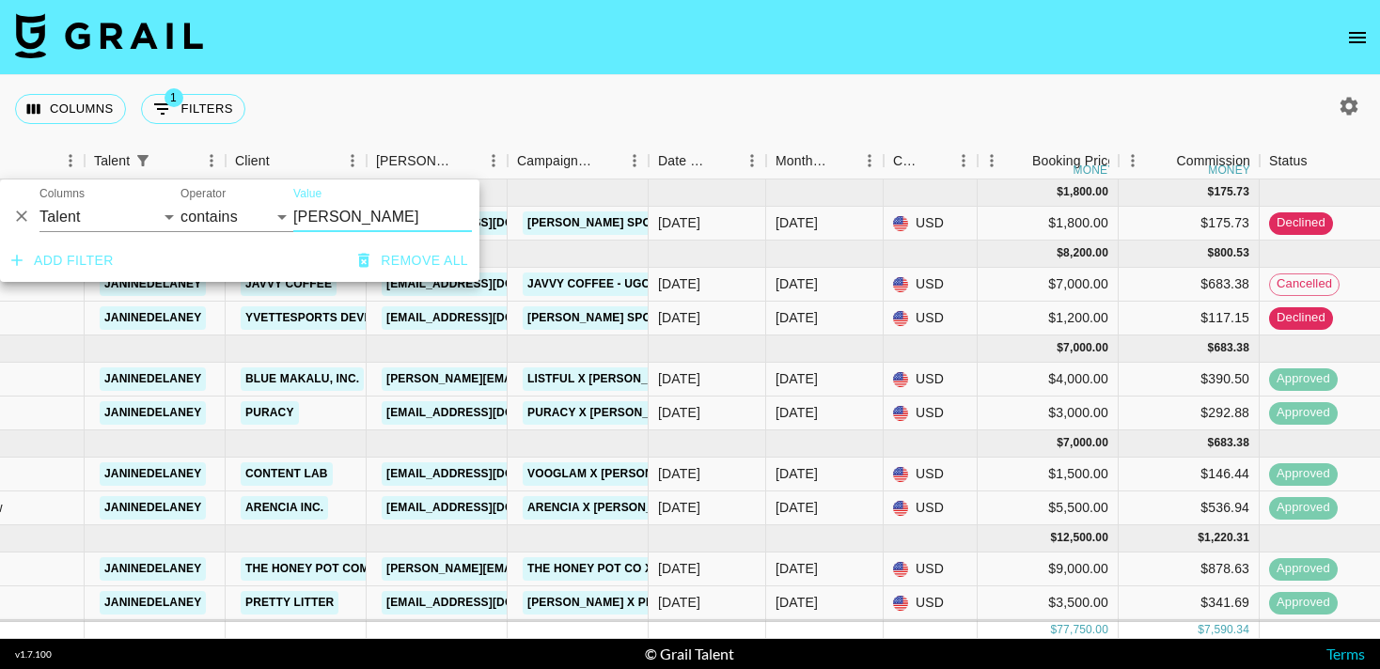
type input "janine"
click at [960, 104] on div "Columns 1 Filters + Booking" at bounding box center [690, 109] width 1380 height 68
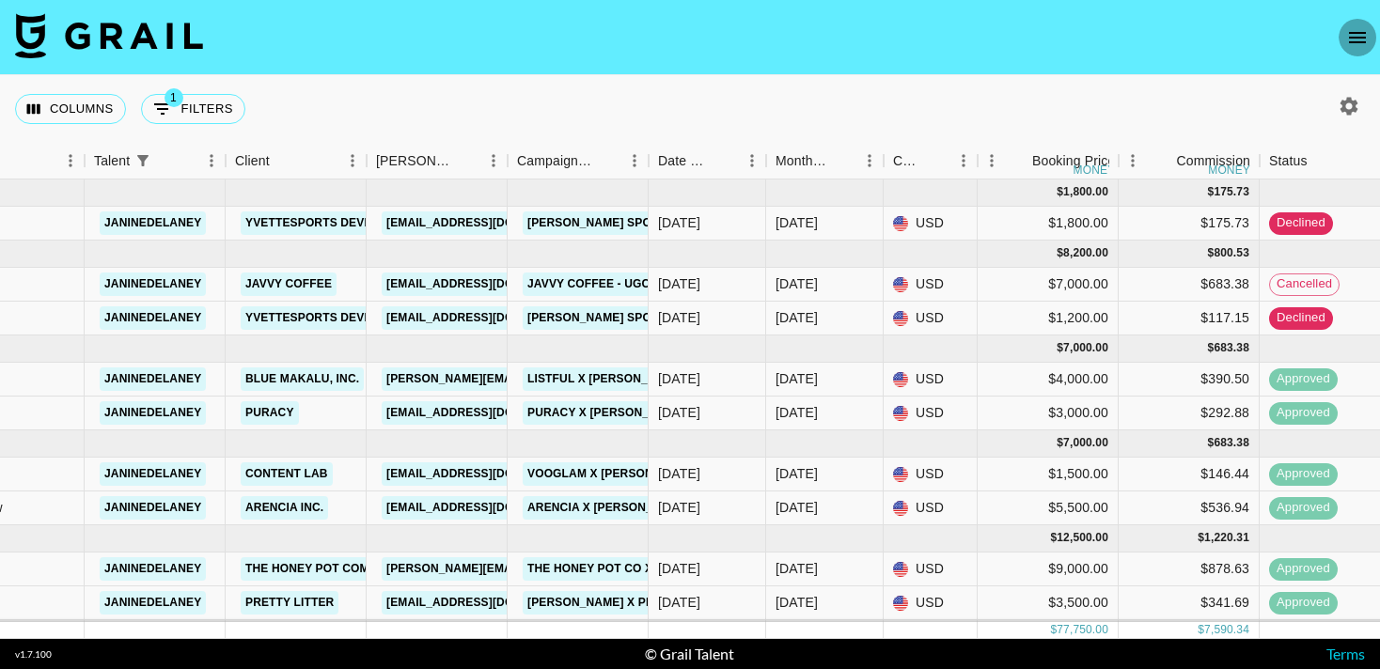
click at [1367, 32] on button "open drawer" at bounding box center [1357, 38] width 38 height 38
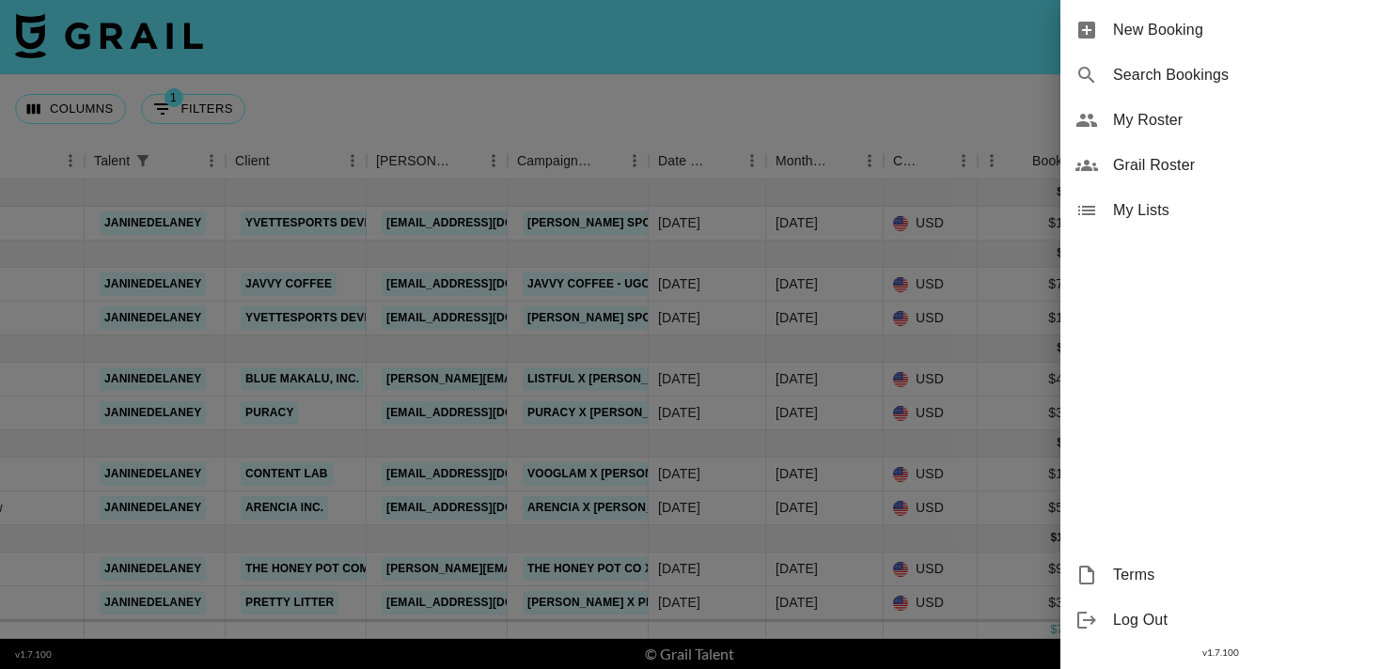
click at [844, 86] on div at bounding box center [690, 334] width 1380 height 669
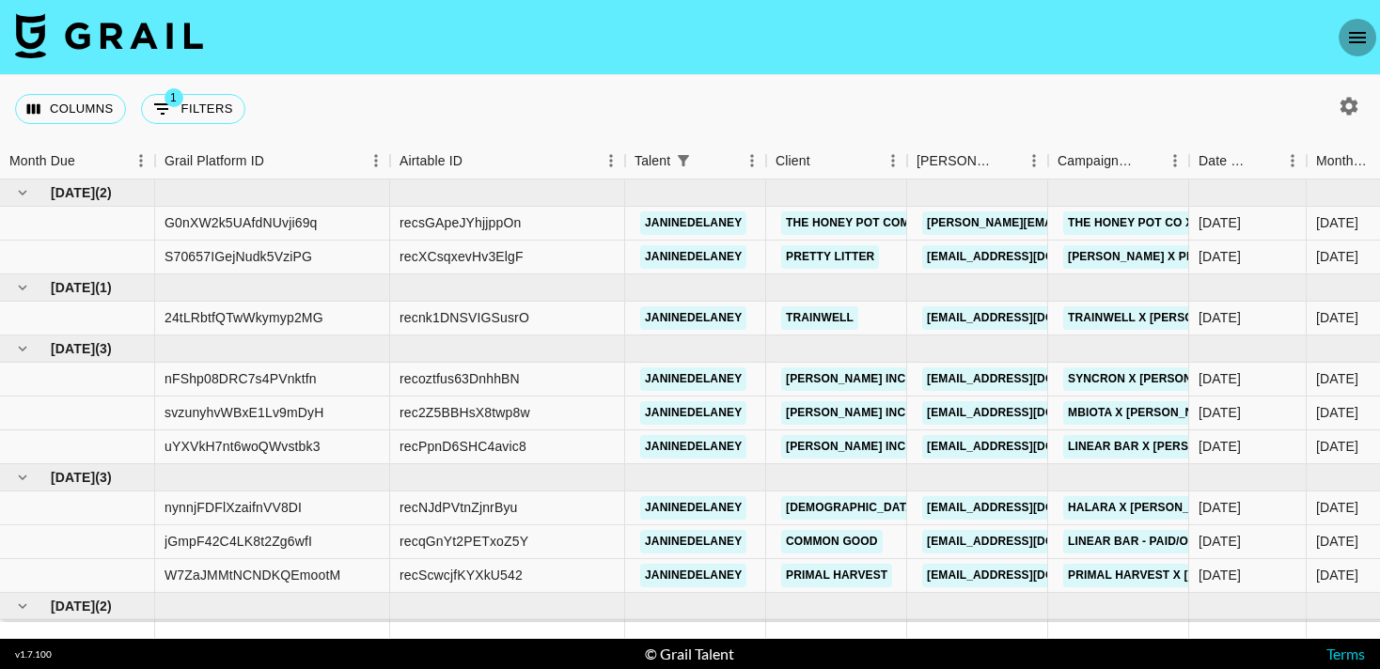
click at [1361, 47] on icon "open drawer" at bounding box center [1357, 37] width 23 height 23
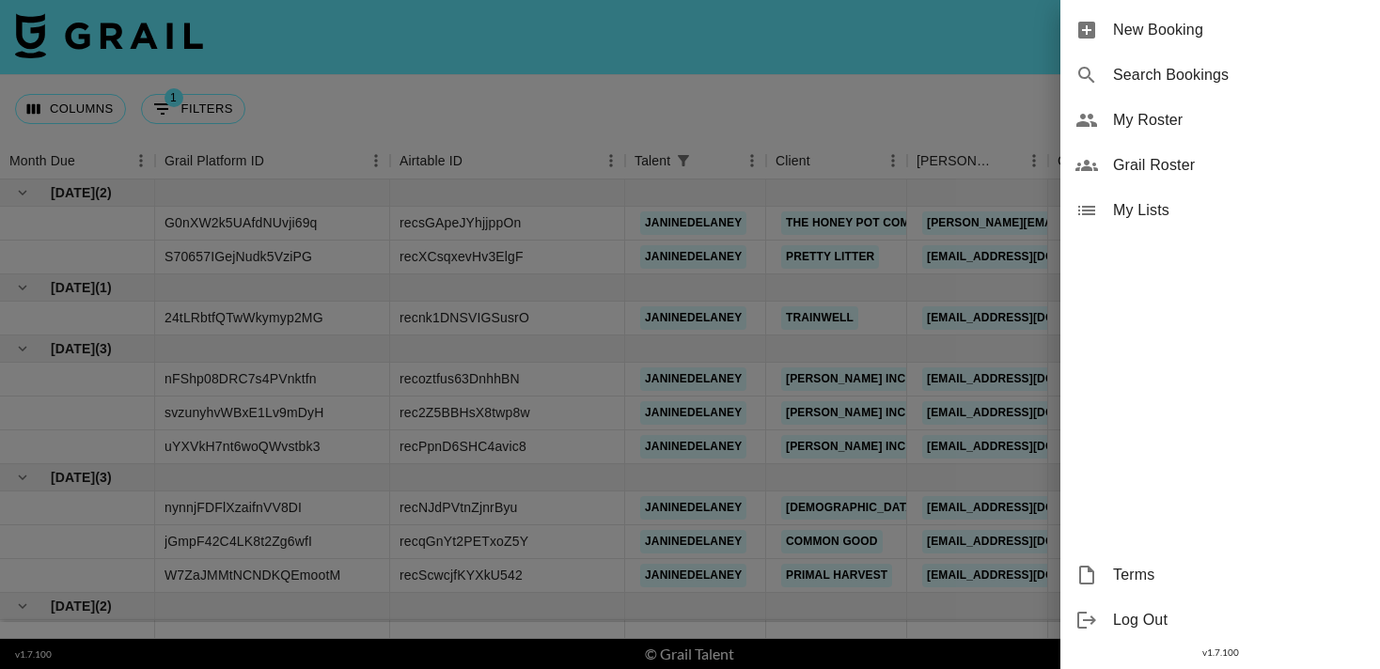
click at [945, 120] on div at bounding box center [690, 334] width 1380 height 669
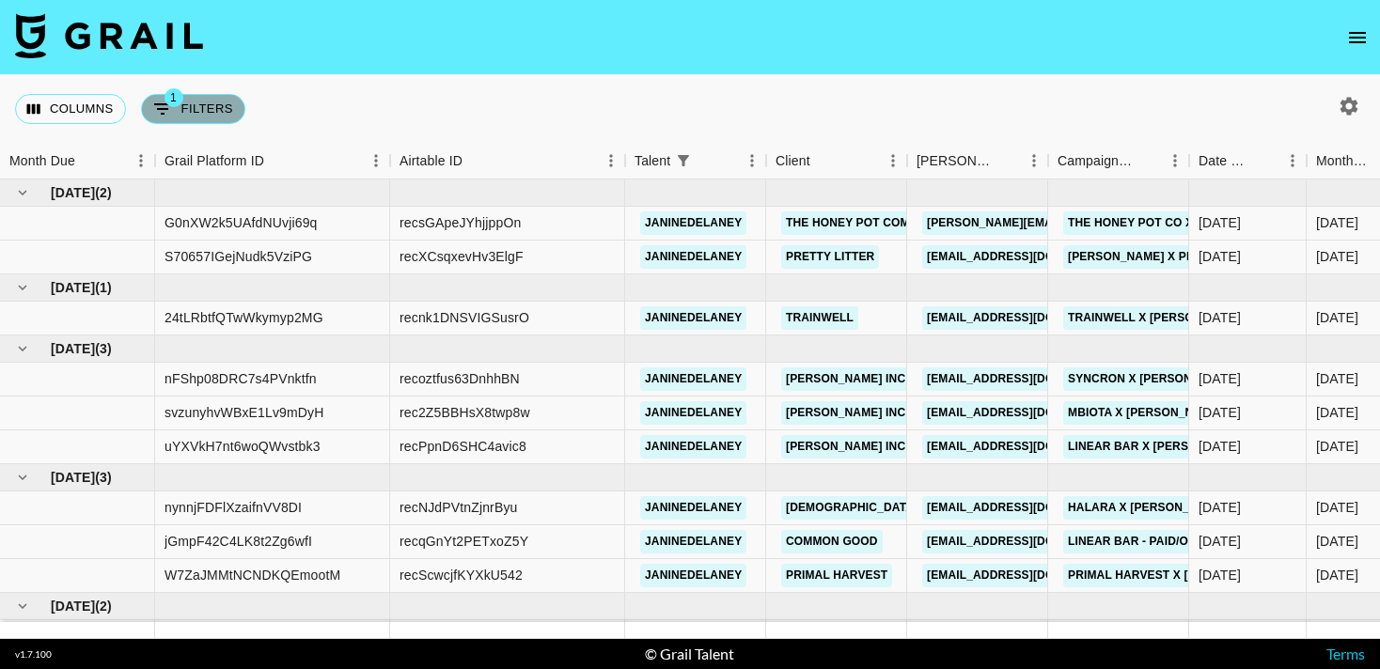
click at [218, 109] on button "1 Filters" at bounding box center [193, 109] width 104 height 30
select select "talentName"
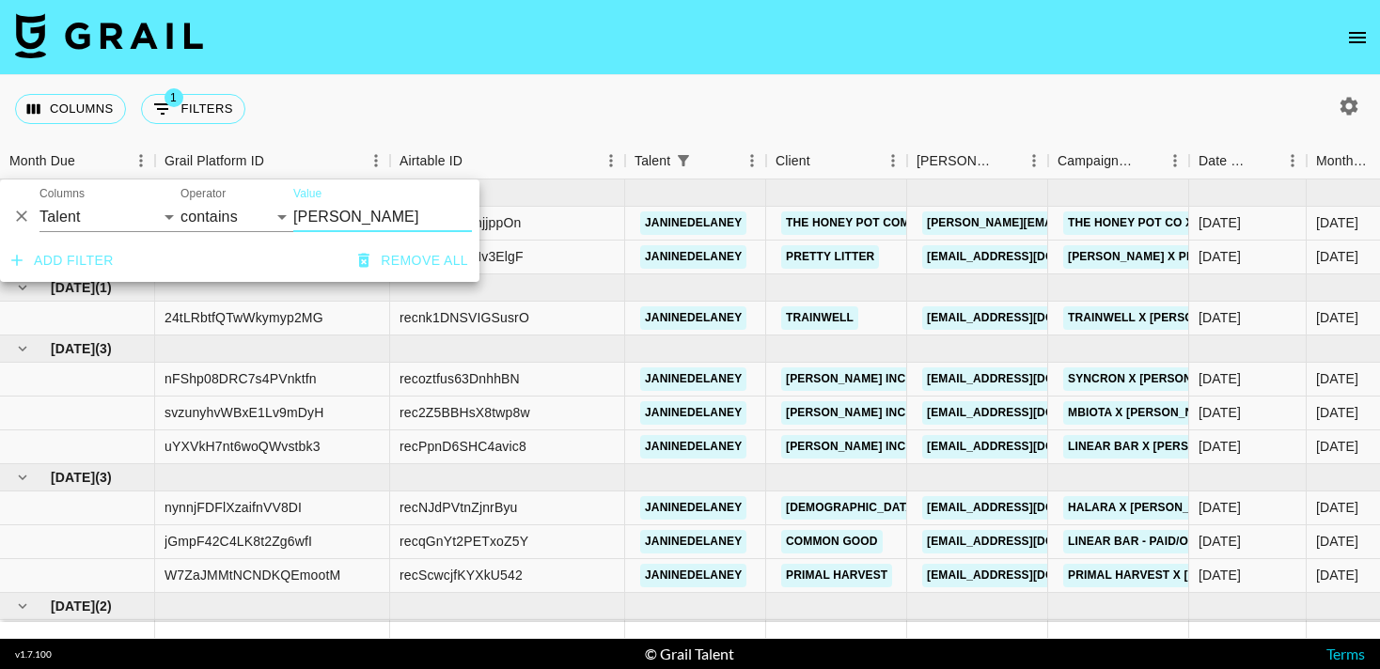
click at [25, 221] on icon "Delete" at bounding box center [21, 216] width 11 height 11
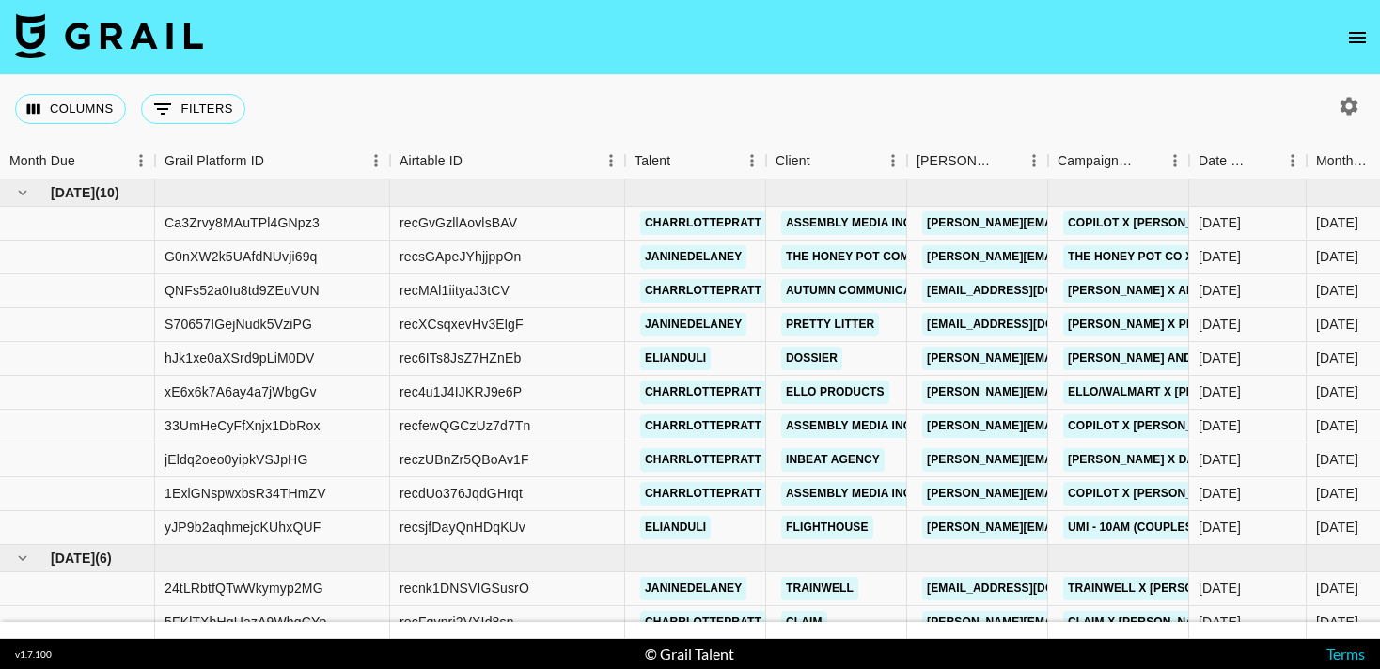
click at [393, 112] on div "Columns 0 Filters + Booking" at bounding box center [690, 109] width 1380 height 68
click at [1356, 113] on icon "button" at bounding box center [1348, 106] width 23 height 23
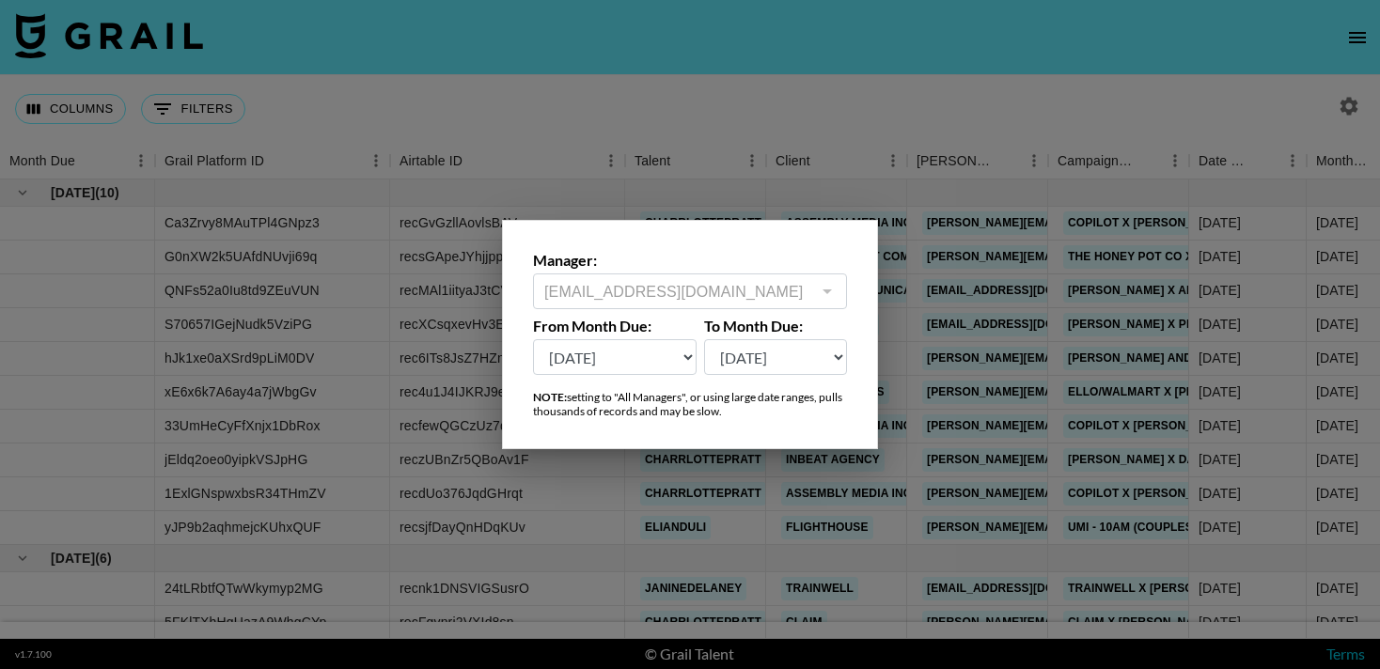
click at [655, 347] on select "[DATE] Aug '[DATE] Jun '[DATE] Apr '[DATE] Feb '[DATE] Dec '[DATE] Oct '[DATE] …" at bounding box center [615, 357] width 164 height 36
select select "[DATE]"
click at [533, 339] on select "[DATE] Aug '[DATE] Jun '[DATE] Apr '[DATE] Feb '[DATE] Dec '[DATE] Oct '[DATE] …" at bounding box center [615, 357] width 164 height 36
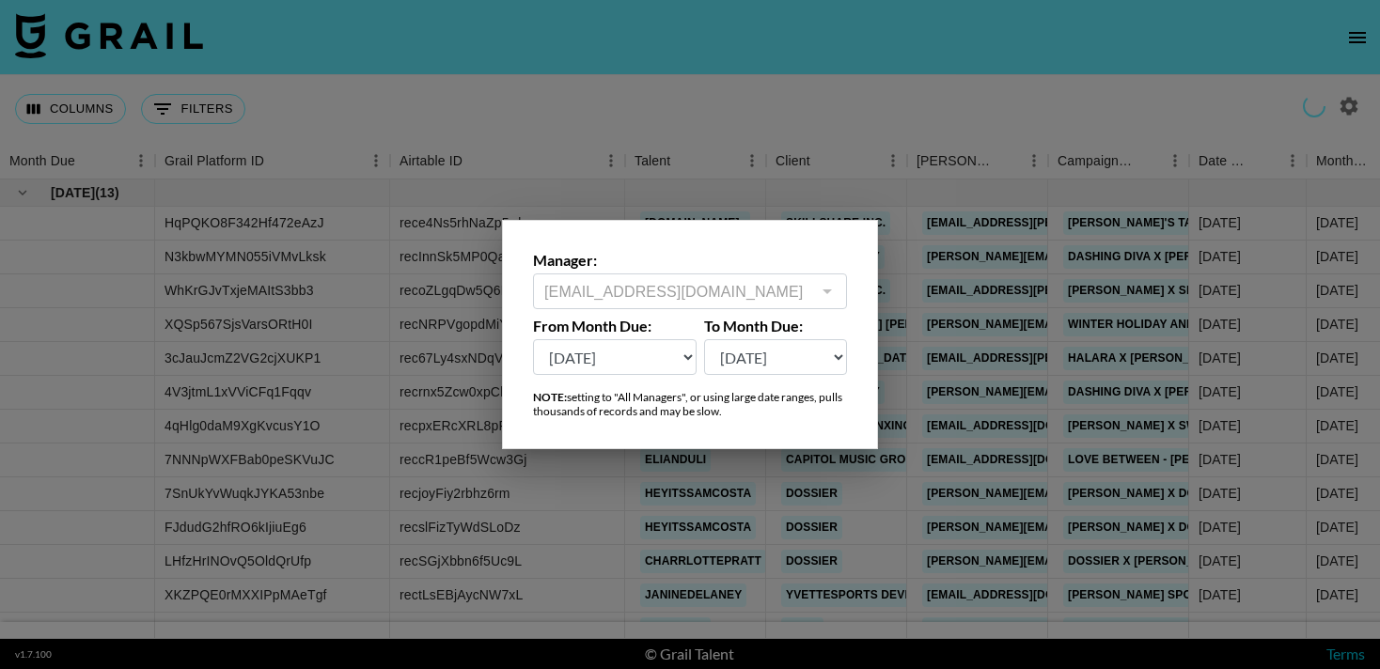
click at [707, 503] on div at bounding box center [690, 334] width 1380 height 669
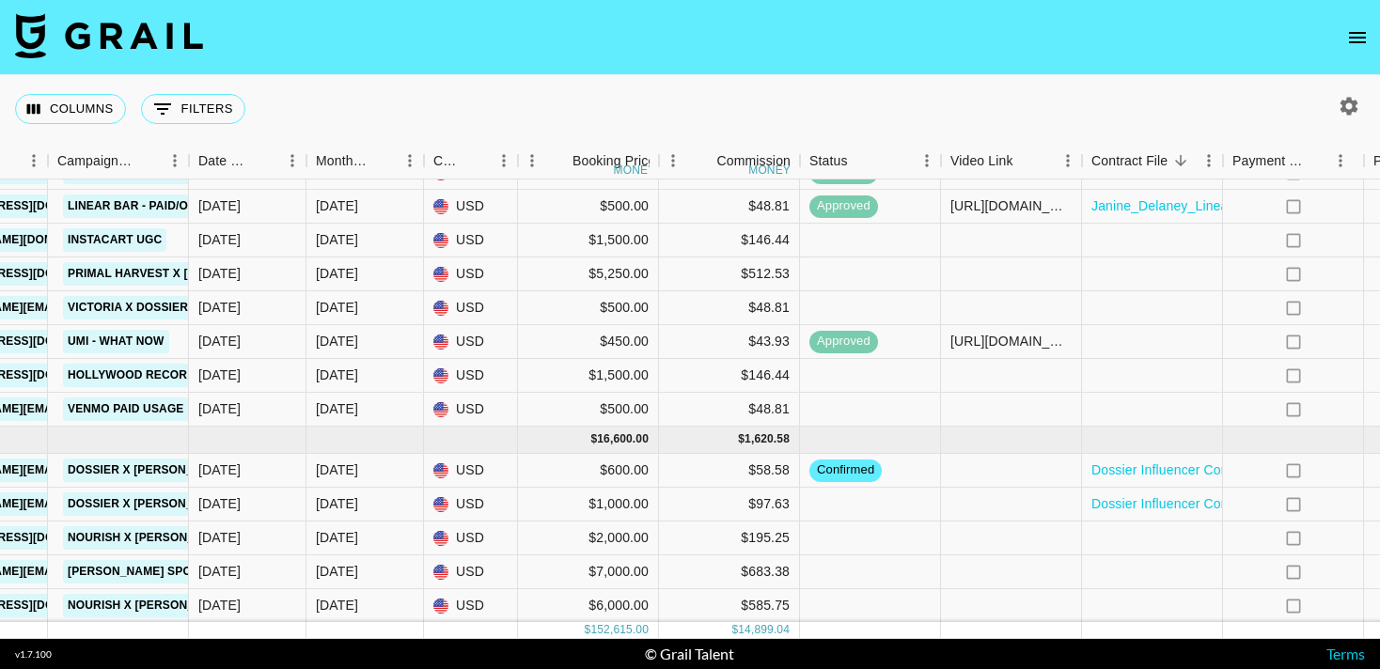
scroll to position [2807, 1000]
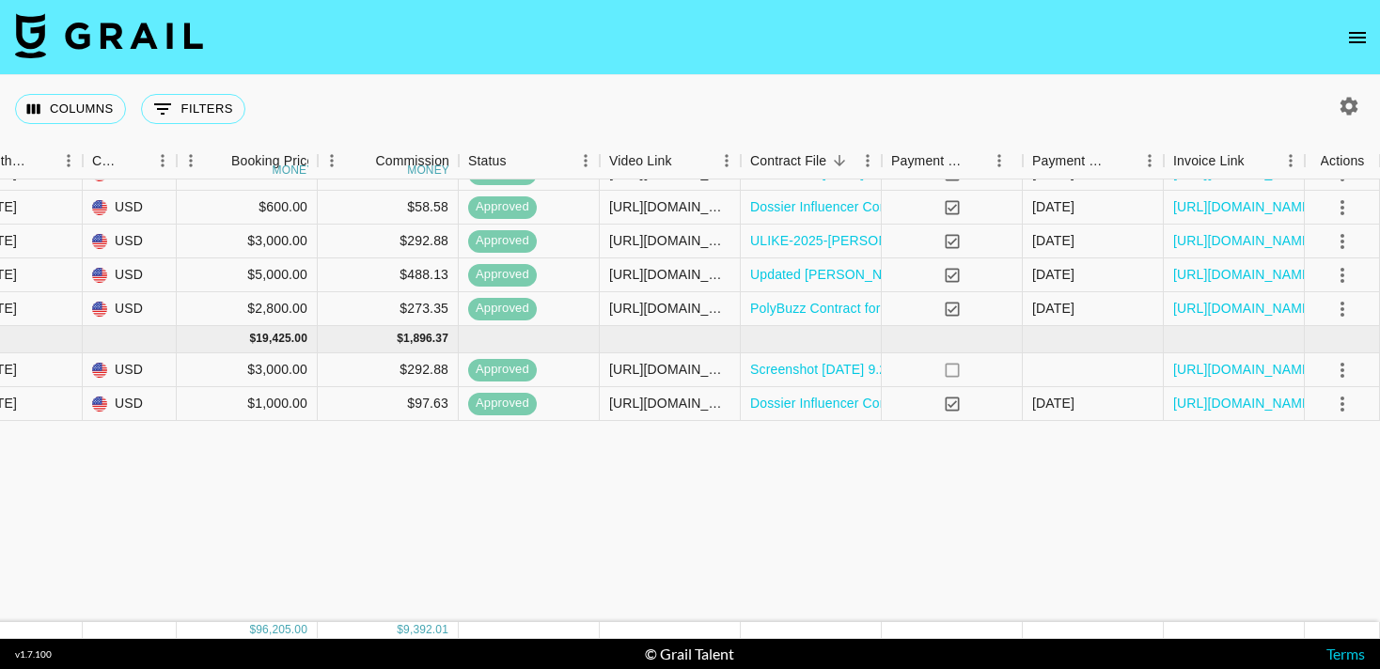
scroll to position [0, 1341]
